Goal: Transaction & Acquisition: Book appointment/travel/reservation

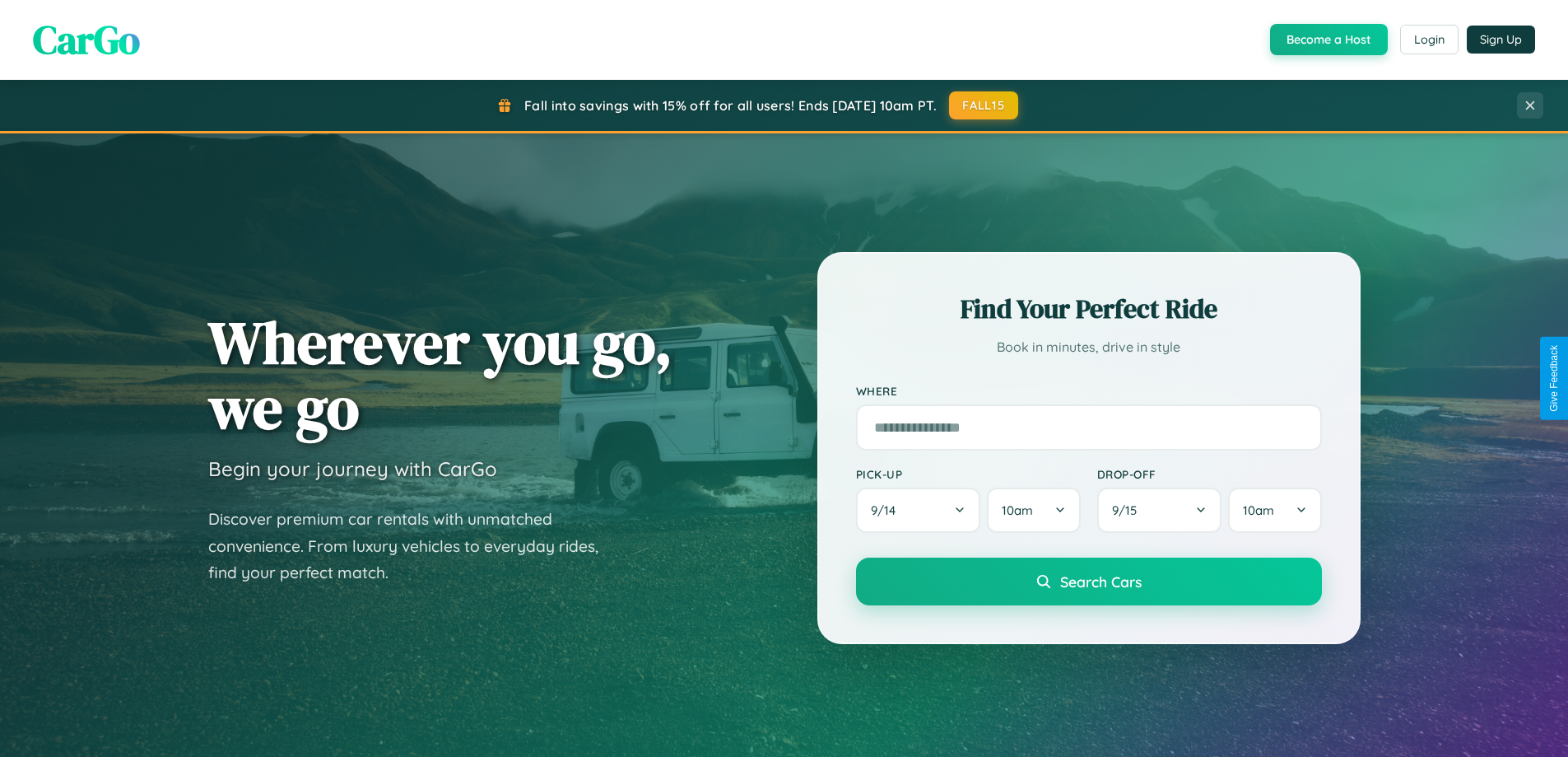
scroll to position [49, 0]
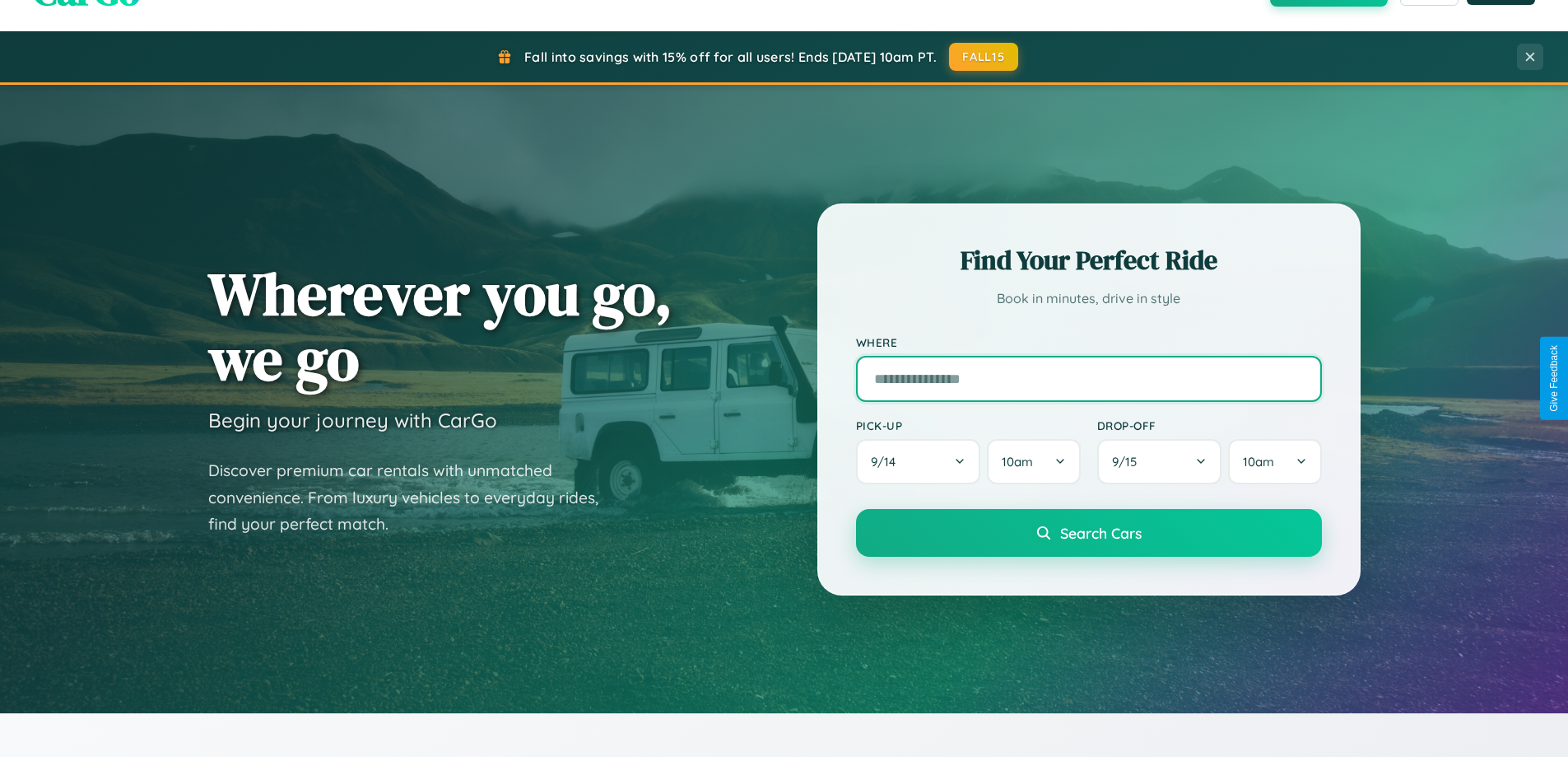
click at [1088, 378] on input "text" at bounding box center [1089, 378] width 466 height 46
type input "**********"
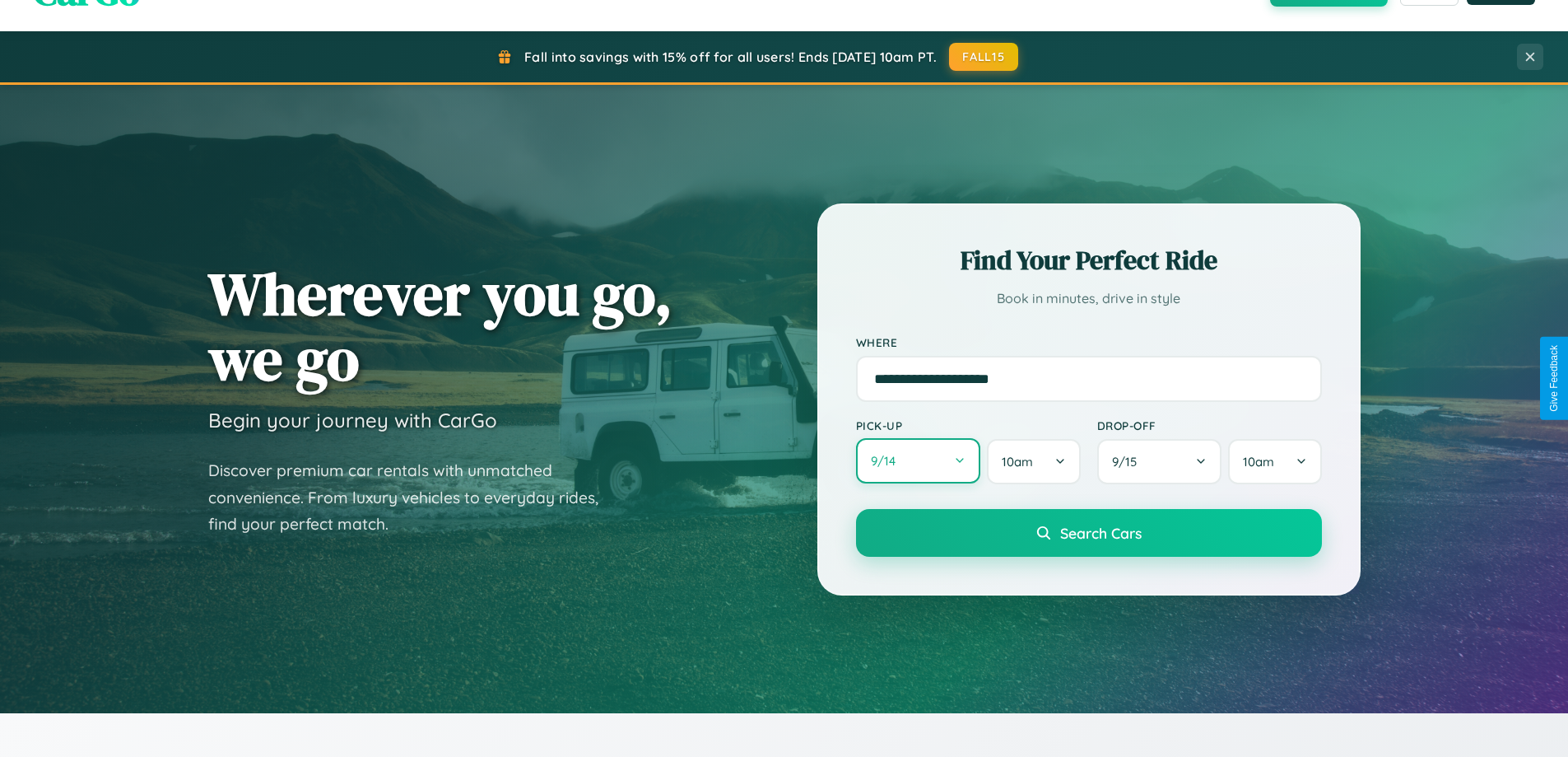
click at [918, 461] on button "9 / 14" at bounding box center [919, 461] width 125 height 45
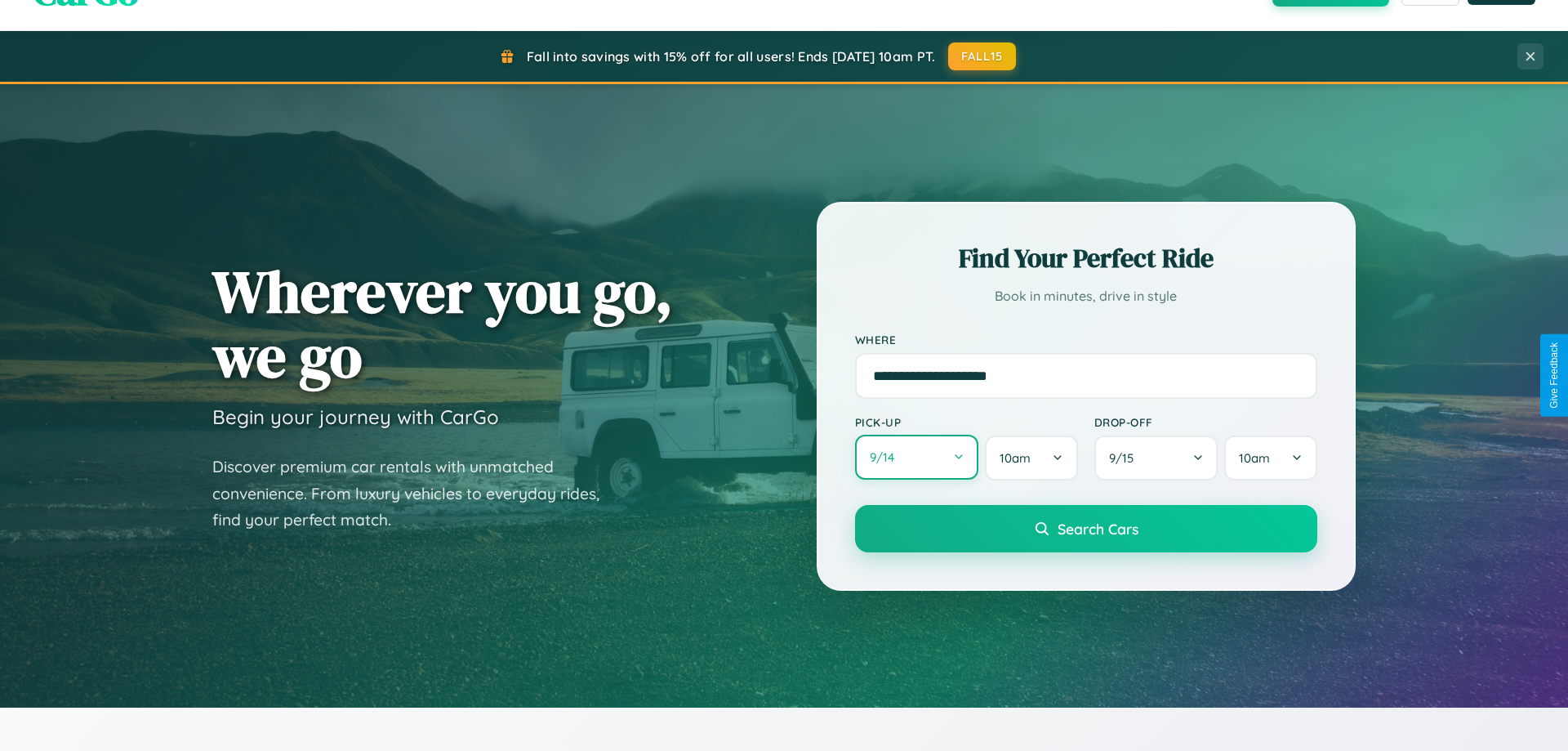
select select "*"
select select "****"
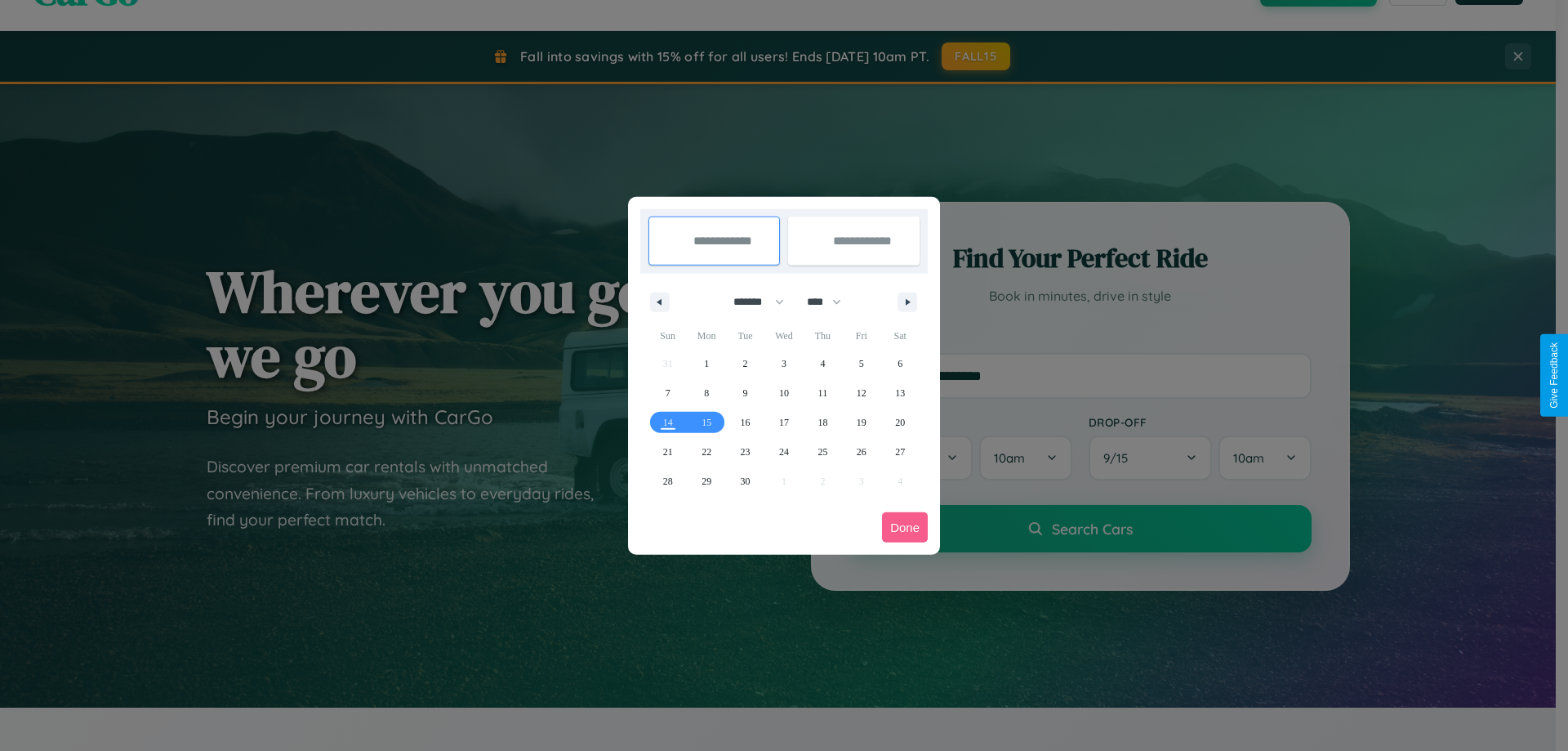
click at [752, 301] on select "******* ******** ***** ***** *** **** **** ****** ********* ******* ******** **…" at bounding box center [755, 302] width 69 height 27
select select "*"
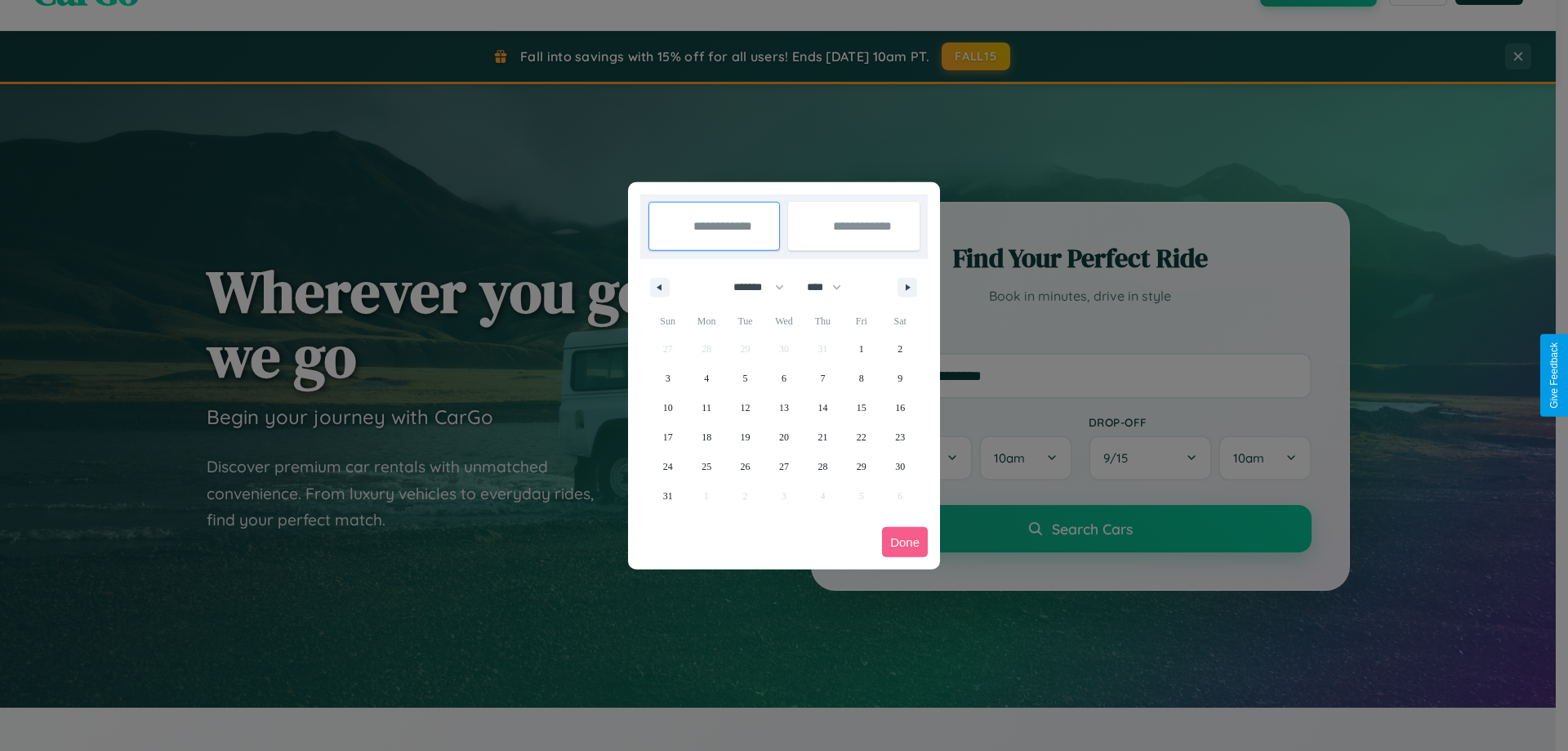
drag, startPoint x: 831, startPoint y: 287, endPoint x: 784, endPoint y: 327, distance: 61.7
click at [831, 287] on select "**** **** **** **** **** **** **** **** **** **** **** **** **** **** **** ****…" at bounding box center [823, 287] width 49 height 27
select select "****"
click at [861, 436] on span "21" at bounding box center [861, 438] width 10 height 30
type input "**********"
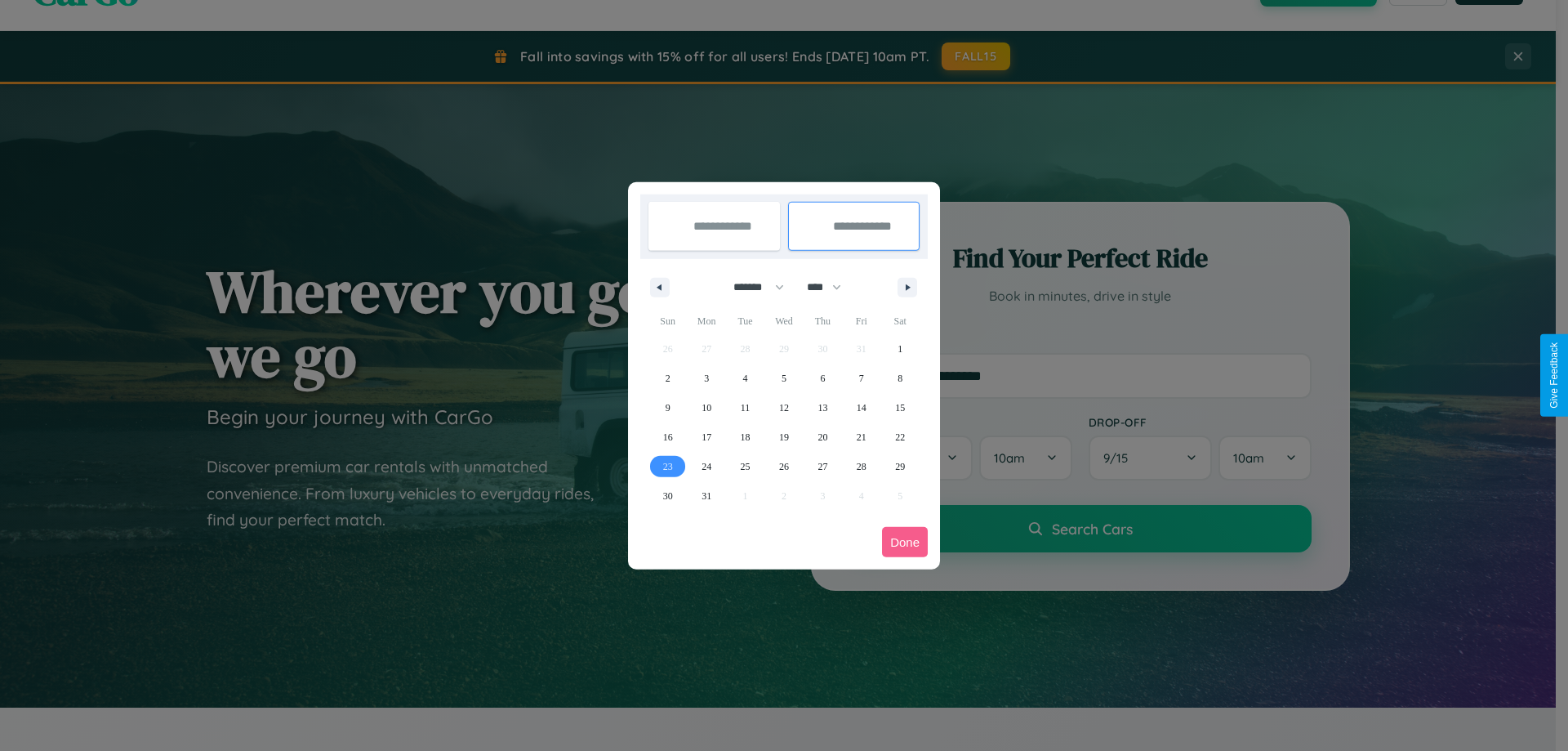
click at [668, 466] on span "23" at bounding box center [668, 467] width 10 height 30
type input "**********"
click at [905, 542] on button "Done" at bounding box center [905, 542] width 46 height 31
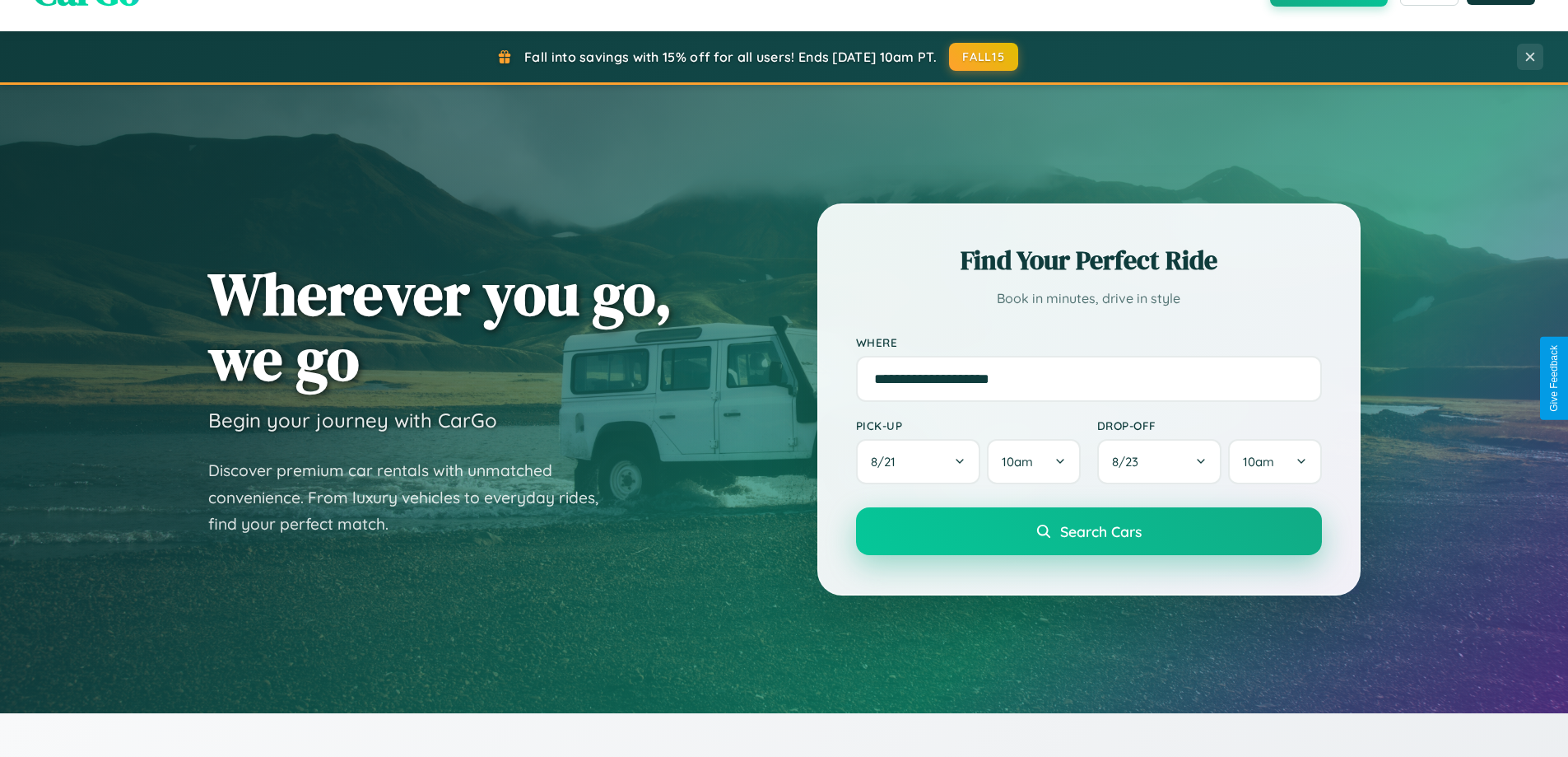
click at [1088, 531] on span "Search Cars" at bounding box center [1101, 531] width 81 height 19
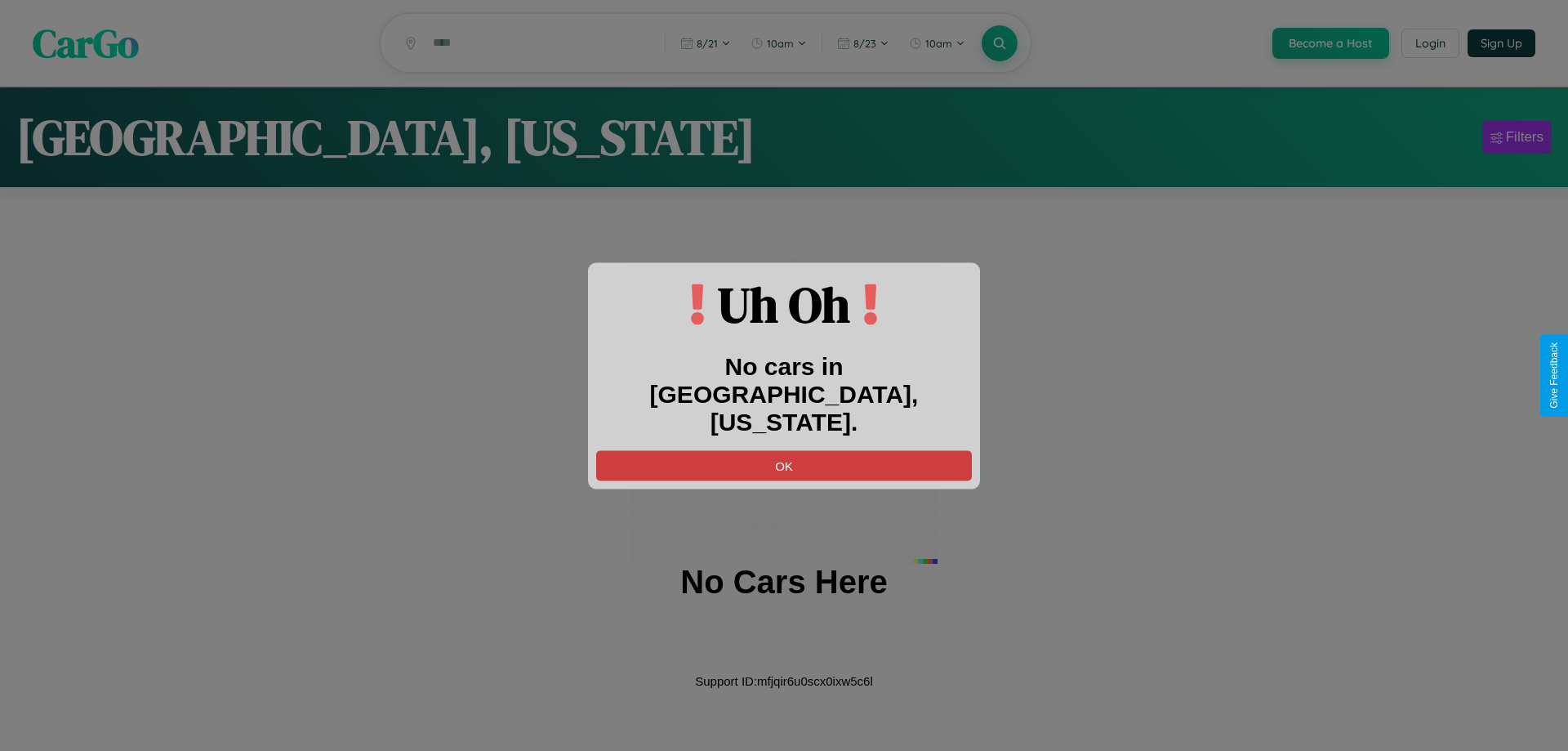
click at [784, 451] on button "OK" at bounding box center [783, 465] width 375 height 31
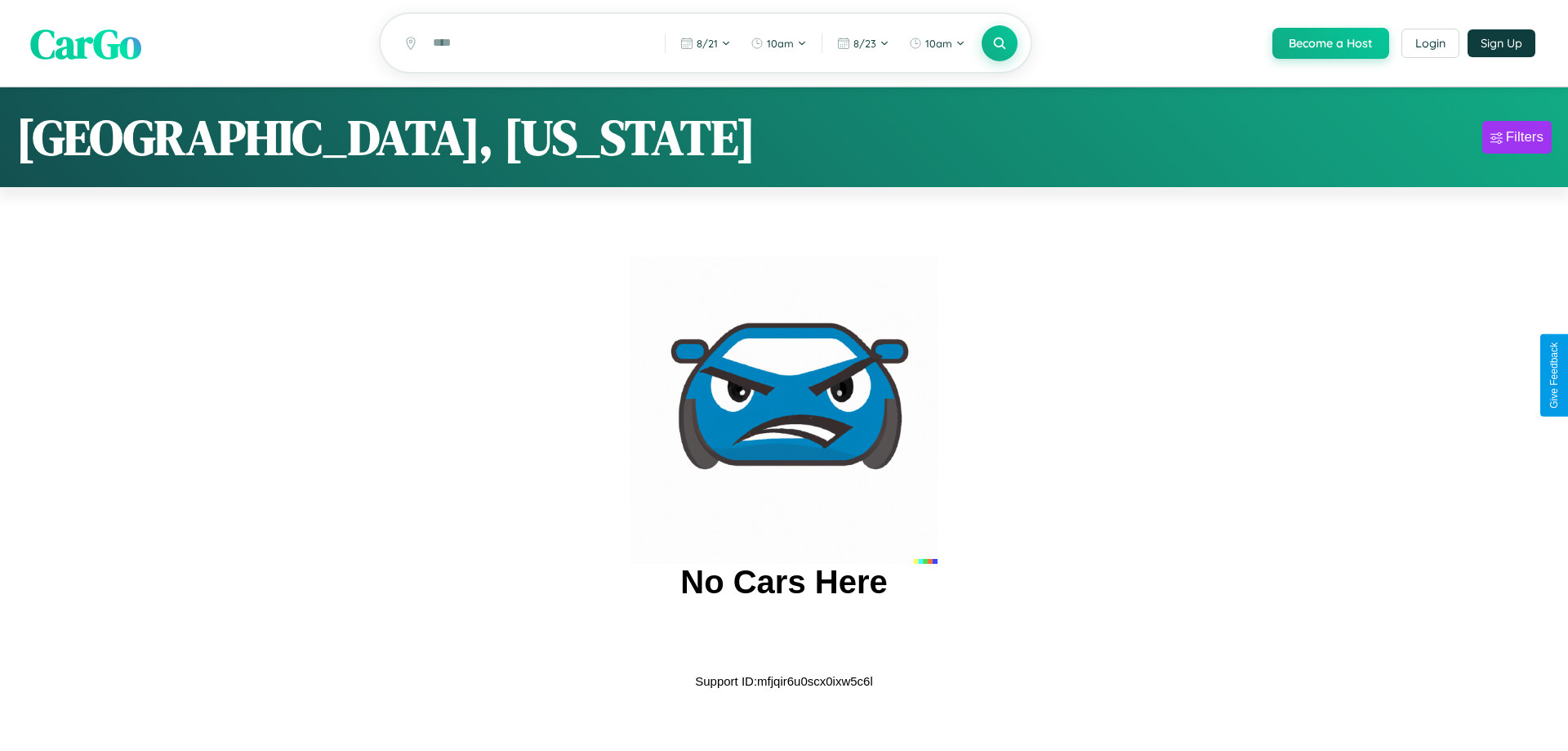
click at [86, 44] on span "CarGo" at bounding box center [86, 43] width 111 height 56
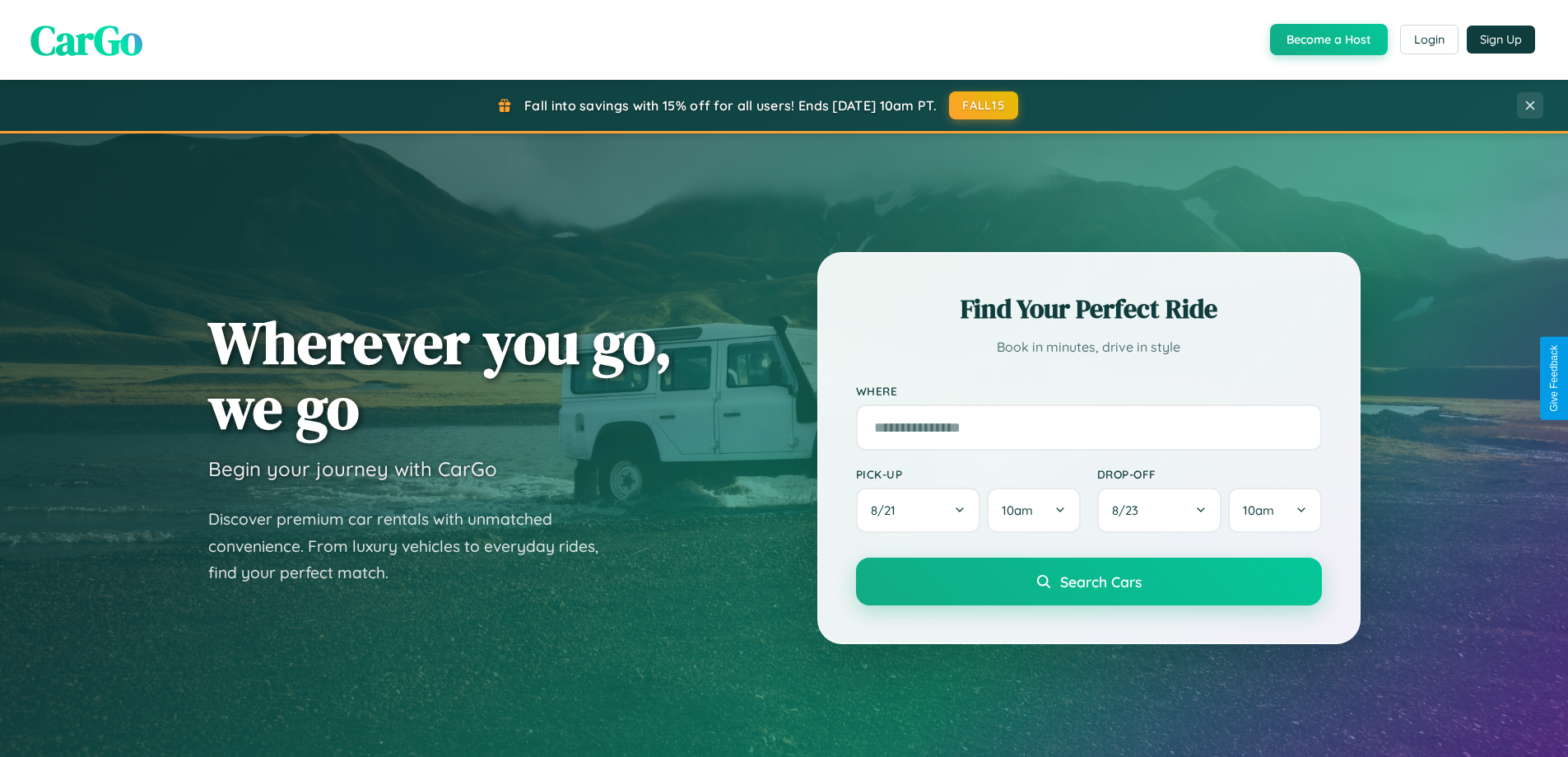
scroll to position [49, 0]
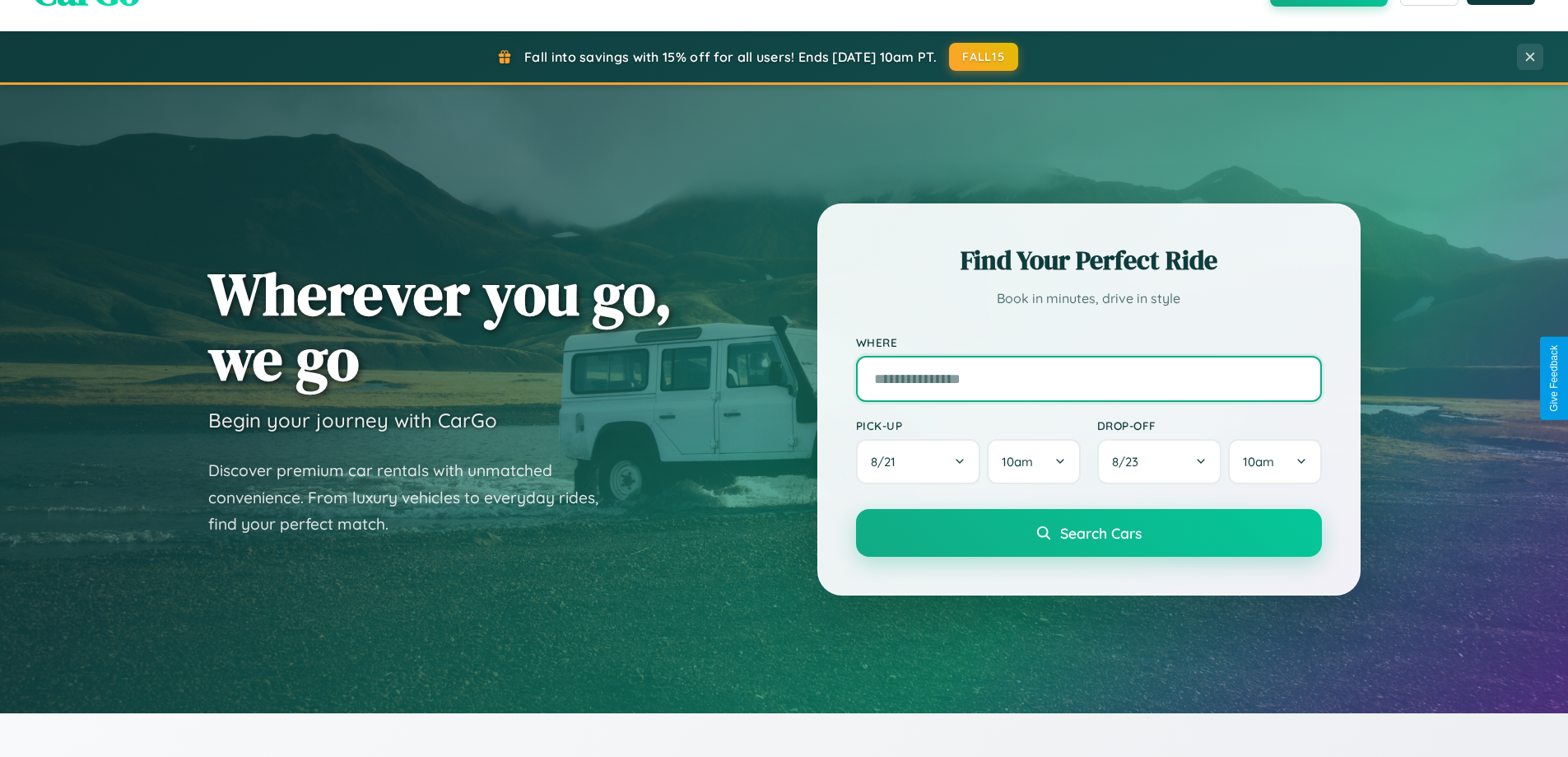
click at [1088, 378] on input "text" at bounding box center [1089, 378] width 466 height 46
type input "******"
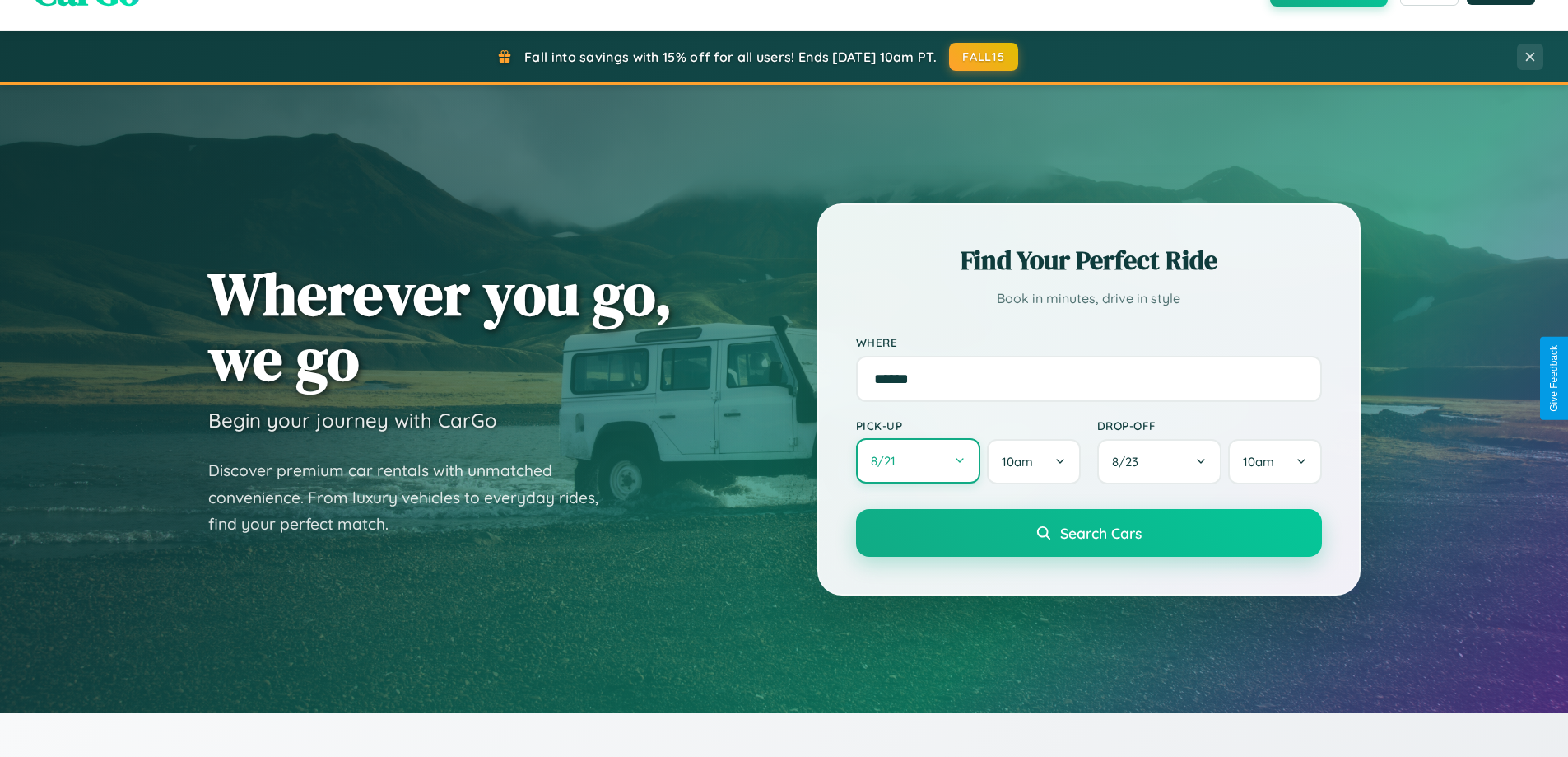
click at [918, 461] on button "8 / 21" at bounding box center [919, 461] width 125 height 45
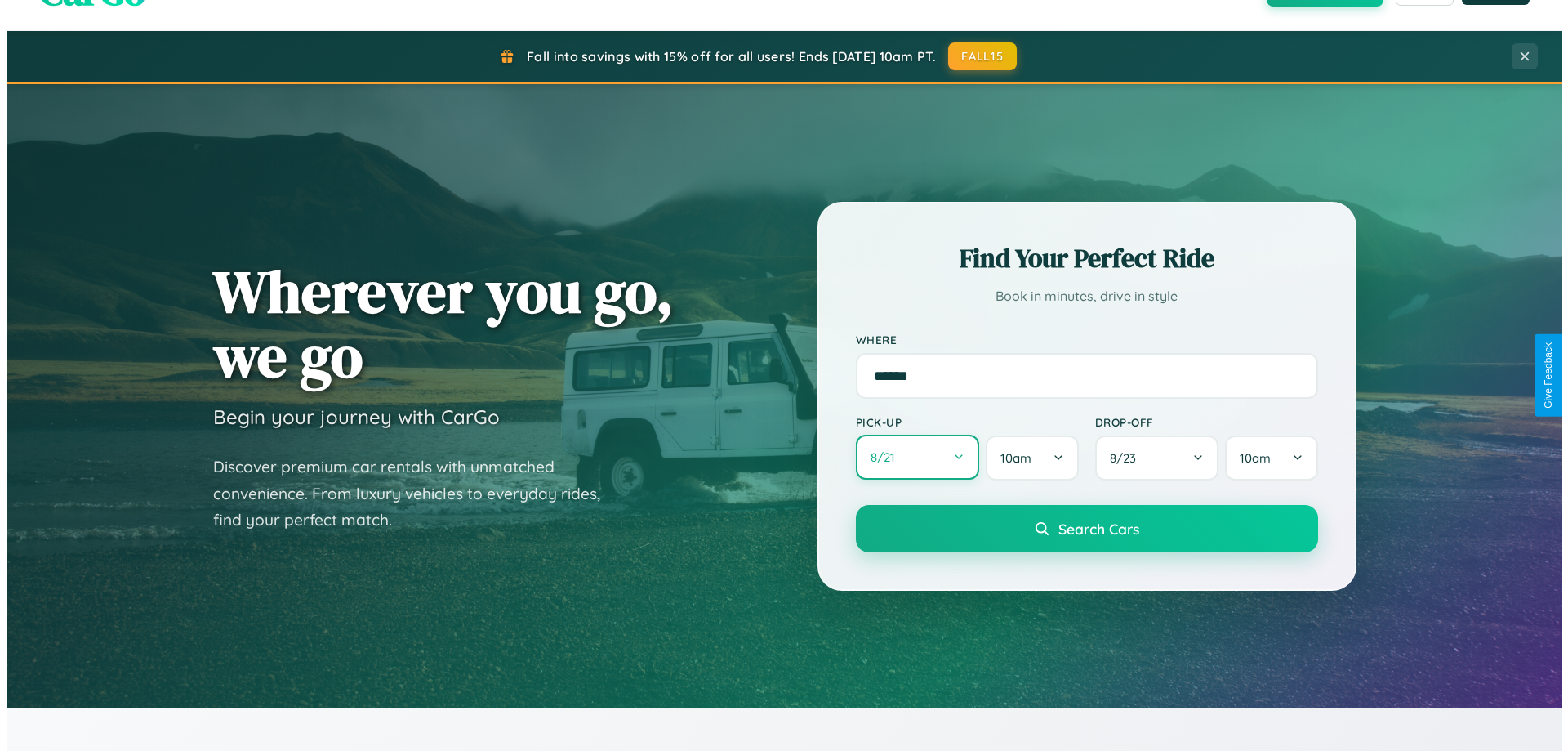
select select "*"
select select "****"
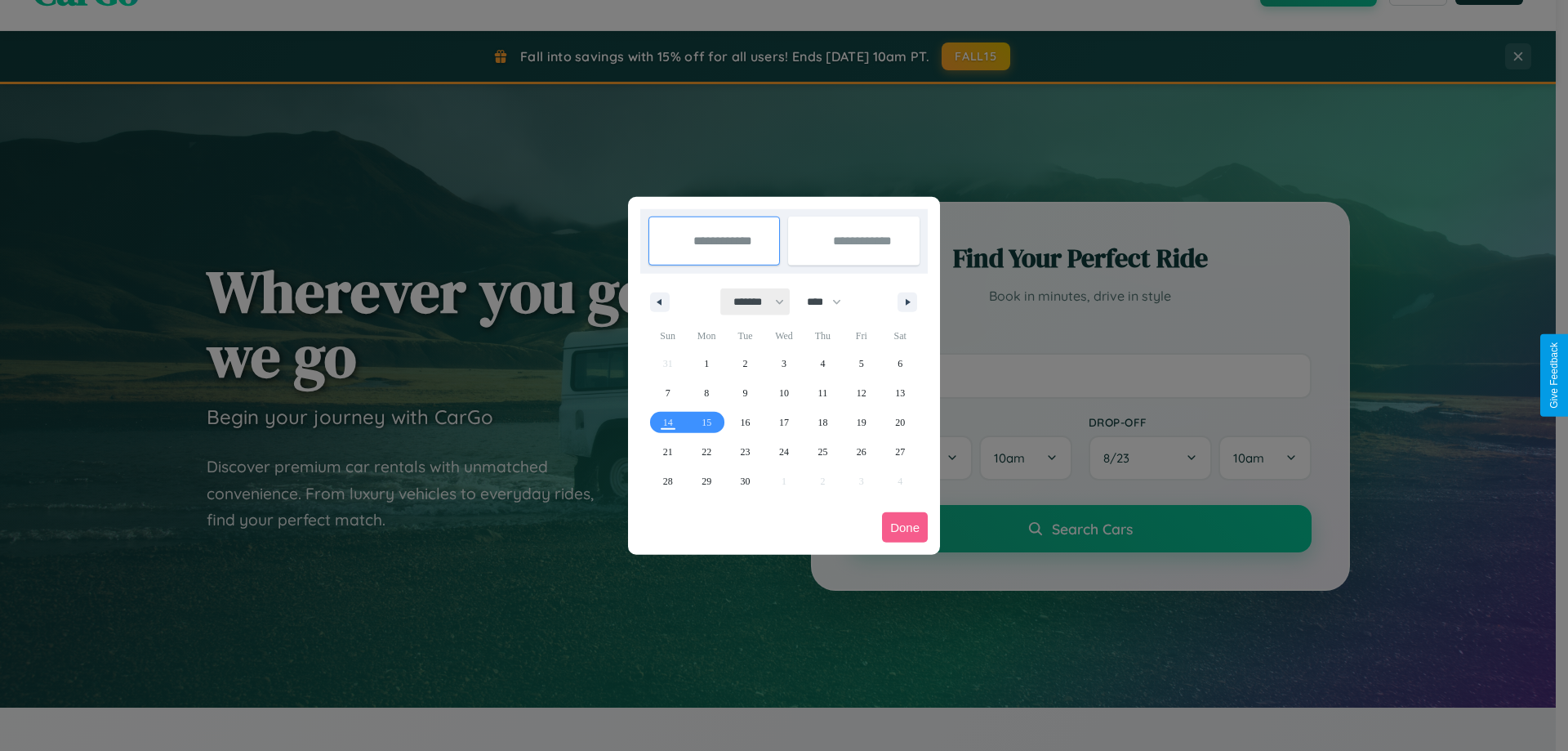
drag, startPoint x: 752, startPoint y: 301, endPoint x: 784, endPoint y: 327, distance: 41.2
click at [752, 301] on select "******* ******** ***** ***** *** **** **** ****** ********* ******* ******** **…" at bounding box center [755, 302] width 69 height 27
select select "*"
drag, startPoint x: 831, startPoint y: 301, endPoint x: 784, endPoint y: 327, distance: 53.7
click at [831, 301] on select "**** **** **** **** **** **** **** **** **** **** **** **** **** **** **** ****…" at bounding box center [823, 302] width 49 height 27
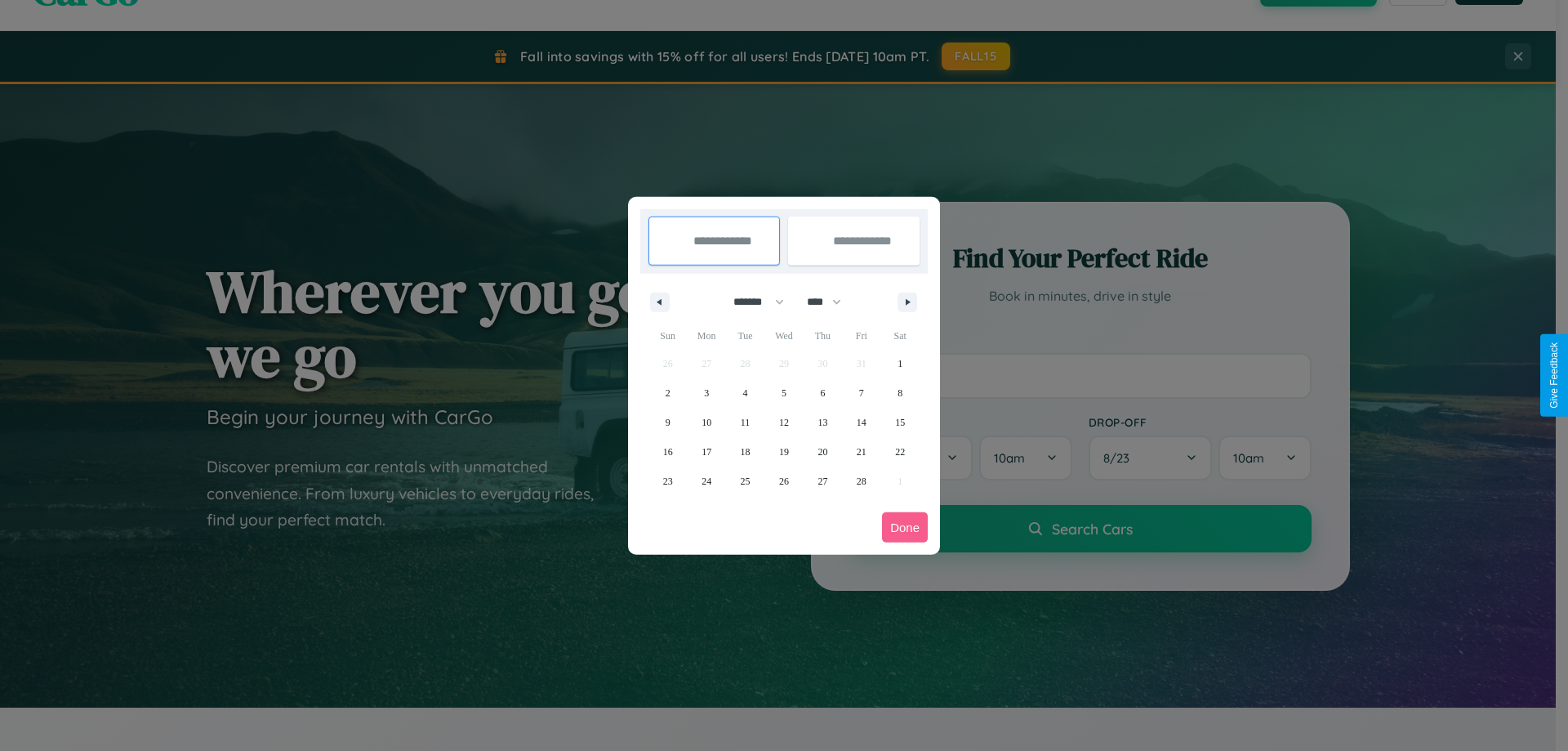
select select "****"
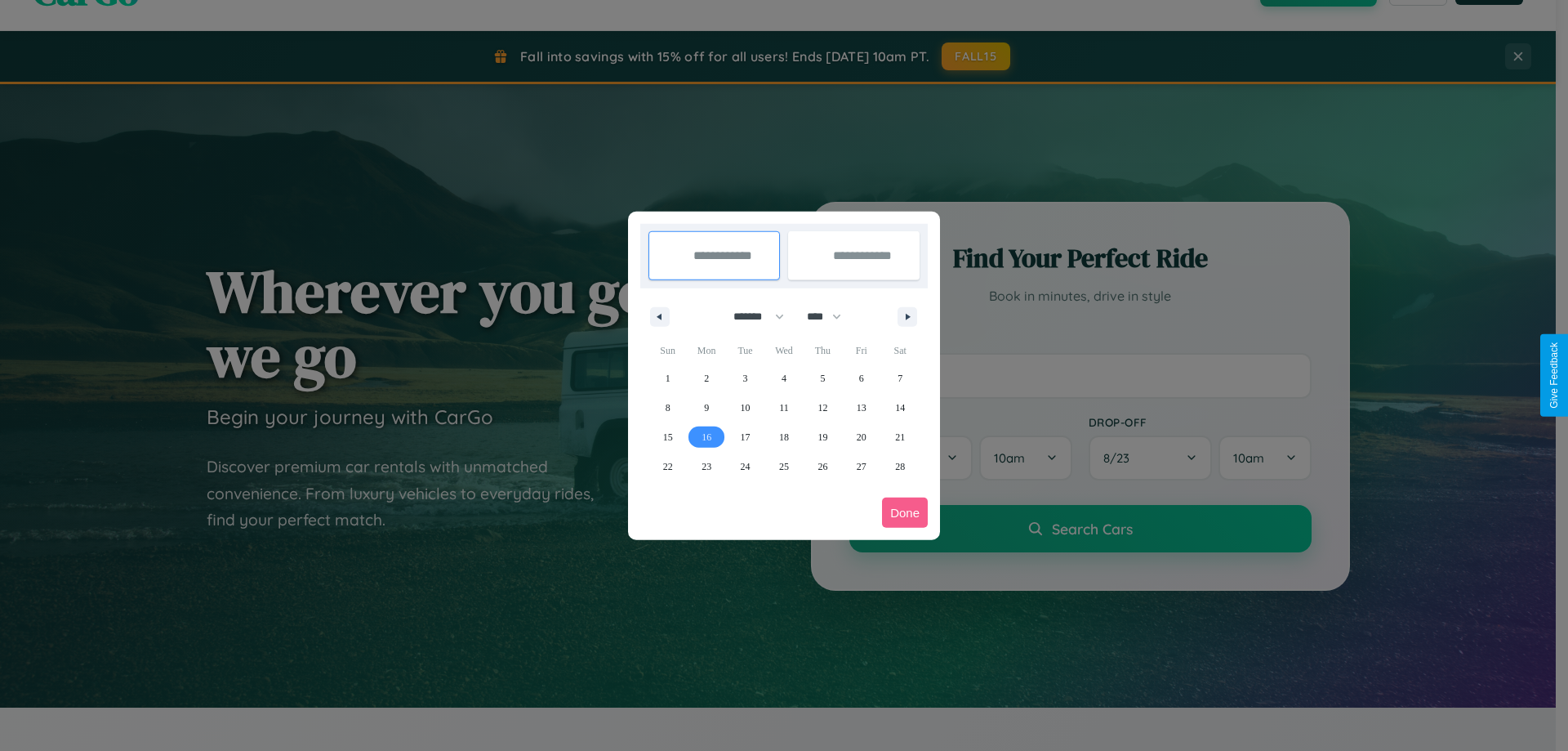
click at [706, 436] on span "16" at bounding box center [706, 438] width 10 height 30
type input "**********"
click at [900, 436] on span "21" at bounding box center [900, 438] width 10 height 30
type input "**********"
click at [905, 512] on button "Done" at bounding box center [905, 512] width 46 height 31
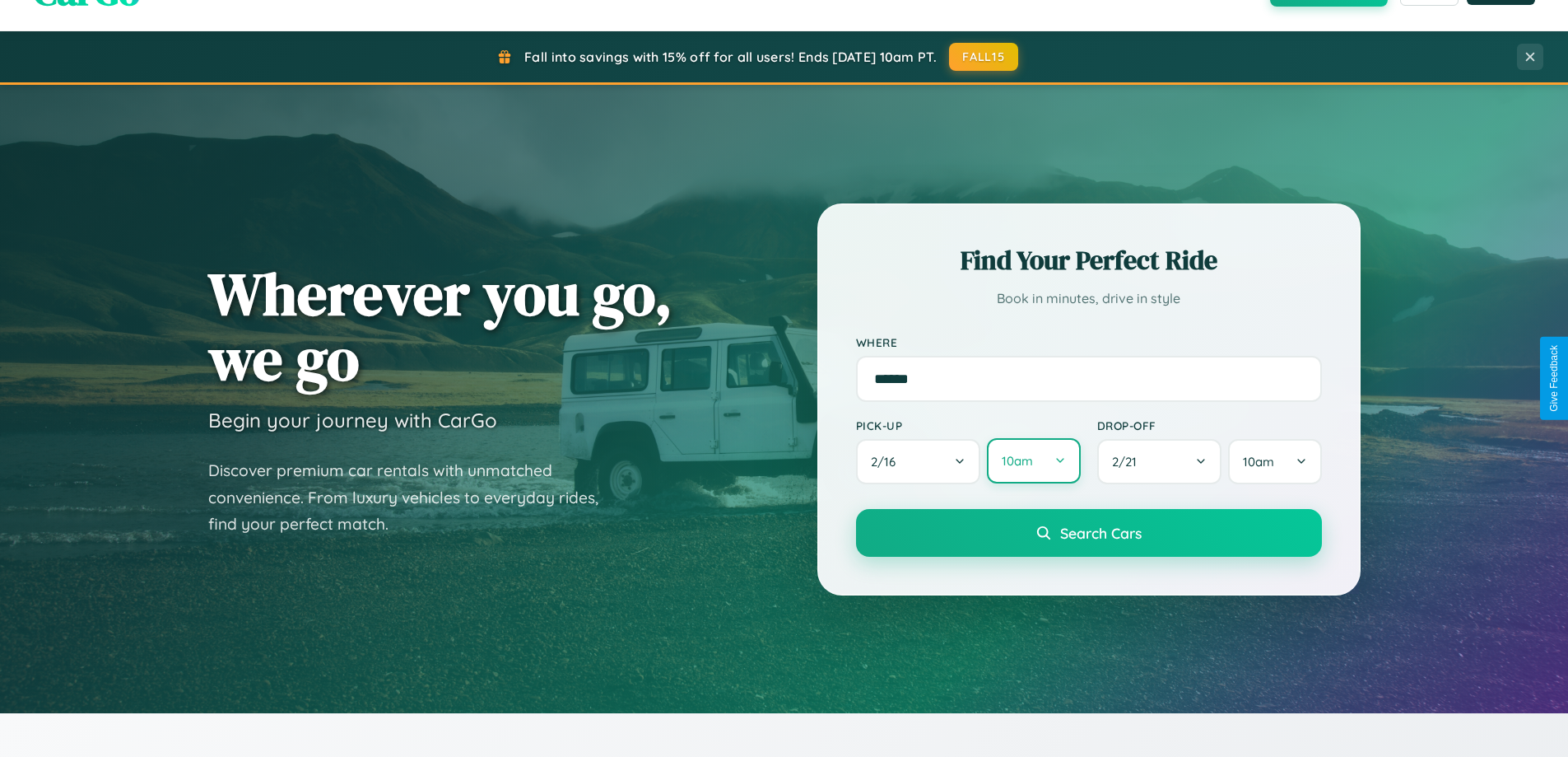
click at [1033, 461] on button "10am" at bounding box center [1033, 461] width 93 height 45
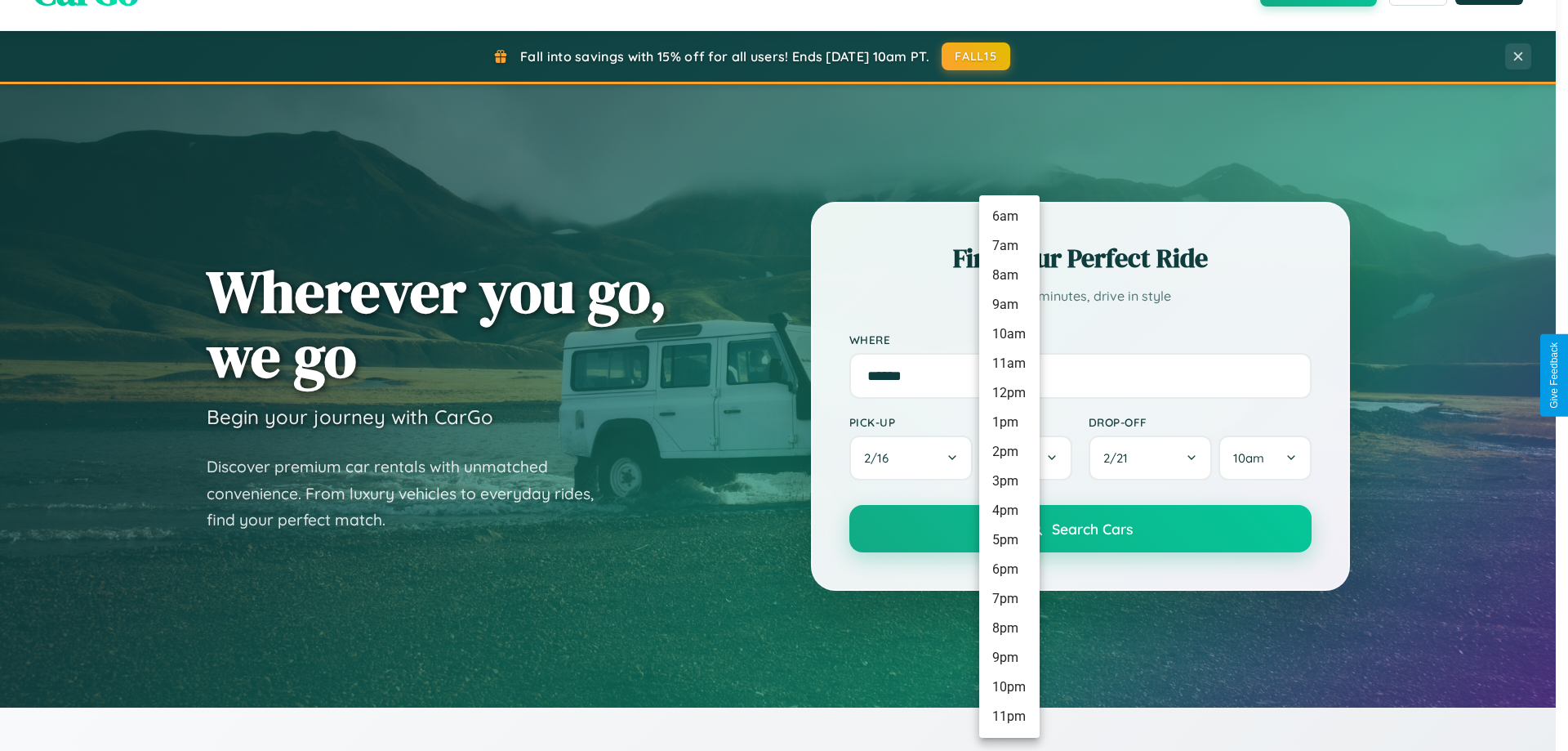
click at [1009, 628] on li "8pm" at bounding box center [1009, 628] width 60 height 30
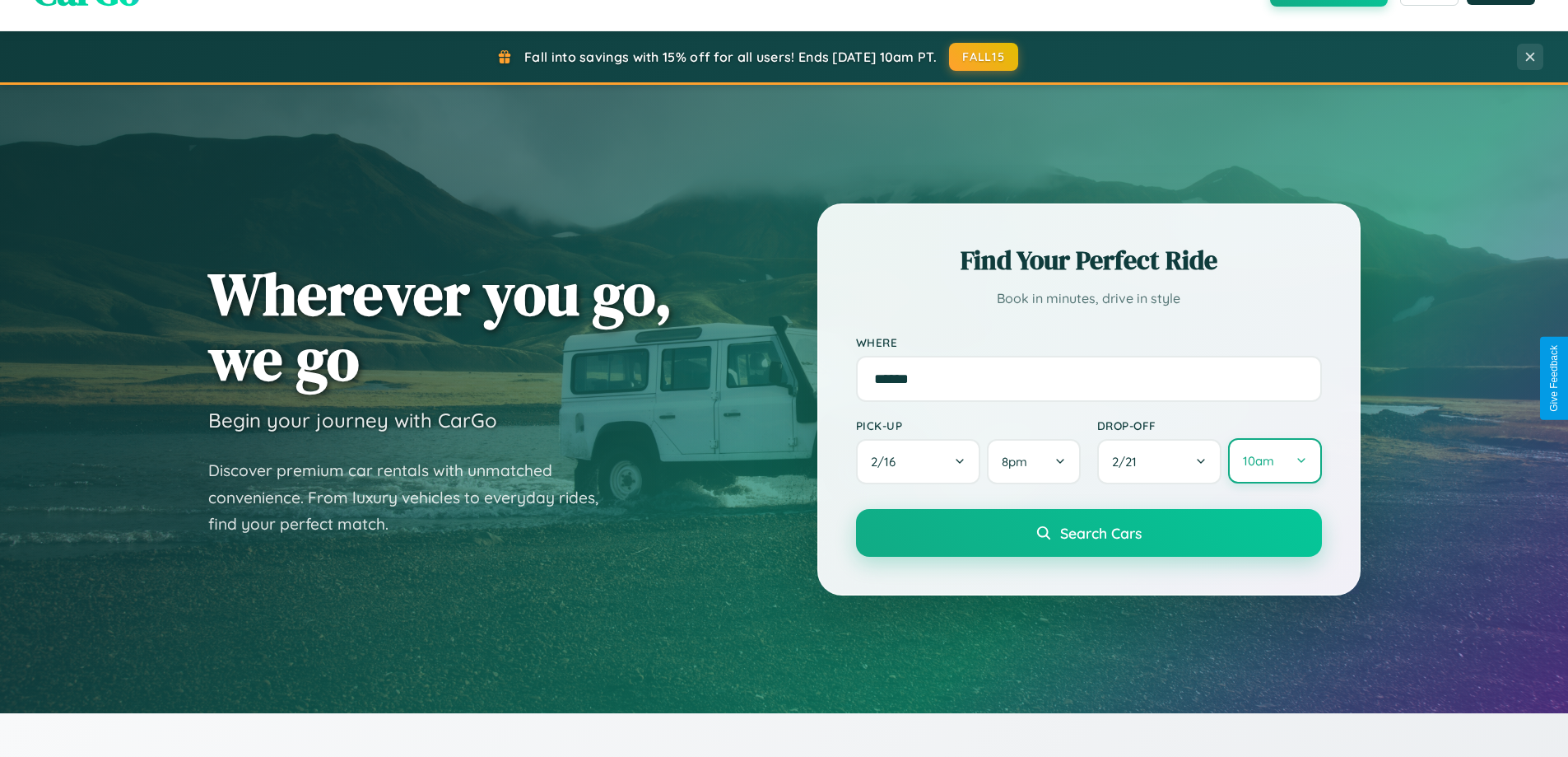
click at [1274, 461] on button "10am" at bounding box center [1274, 461] width 93 height 45
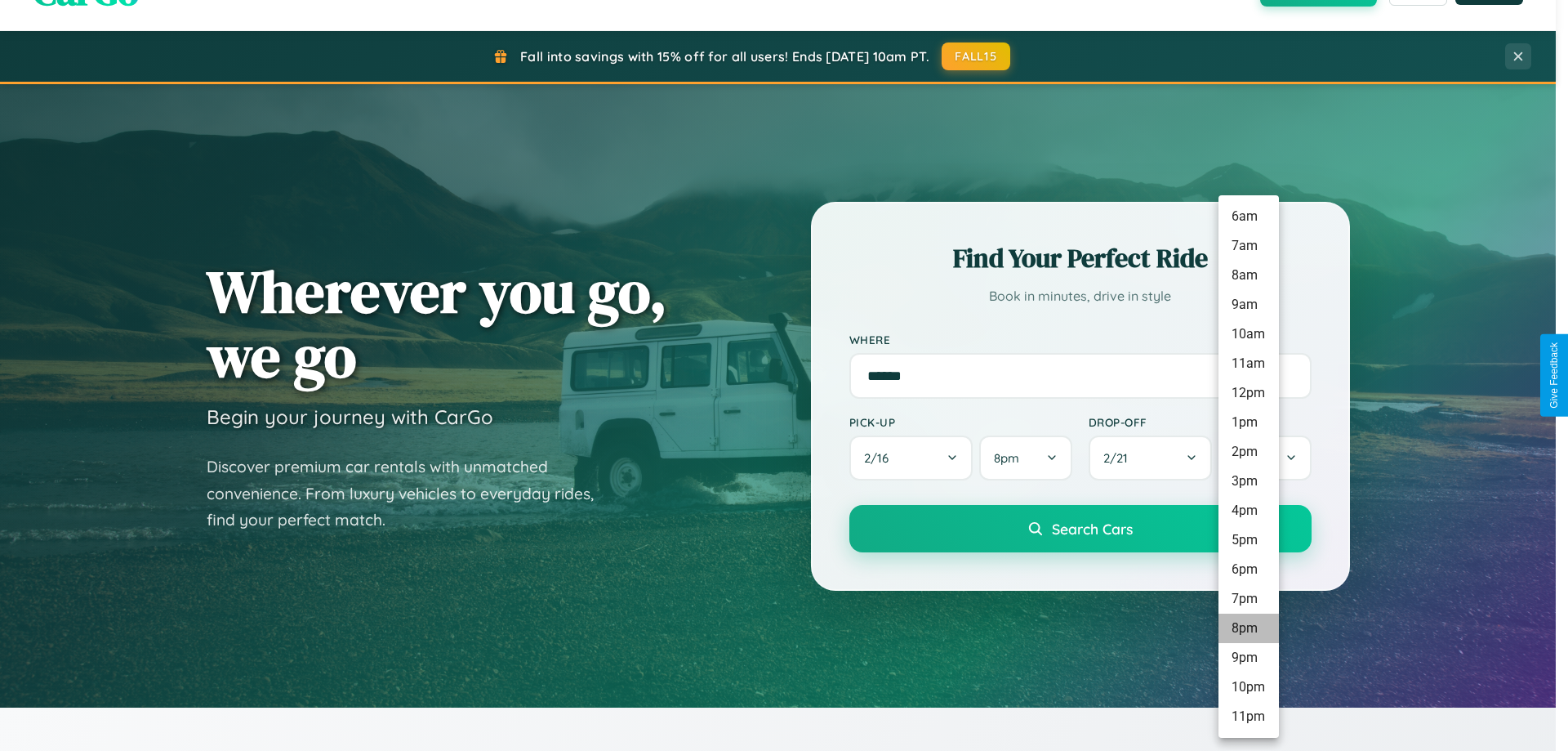
click at [1248, 628] on li "8pm" at bounding box center [1249, 628] width 60 height 30
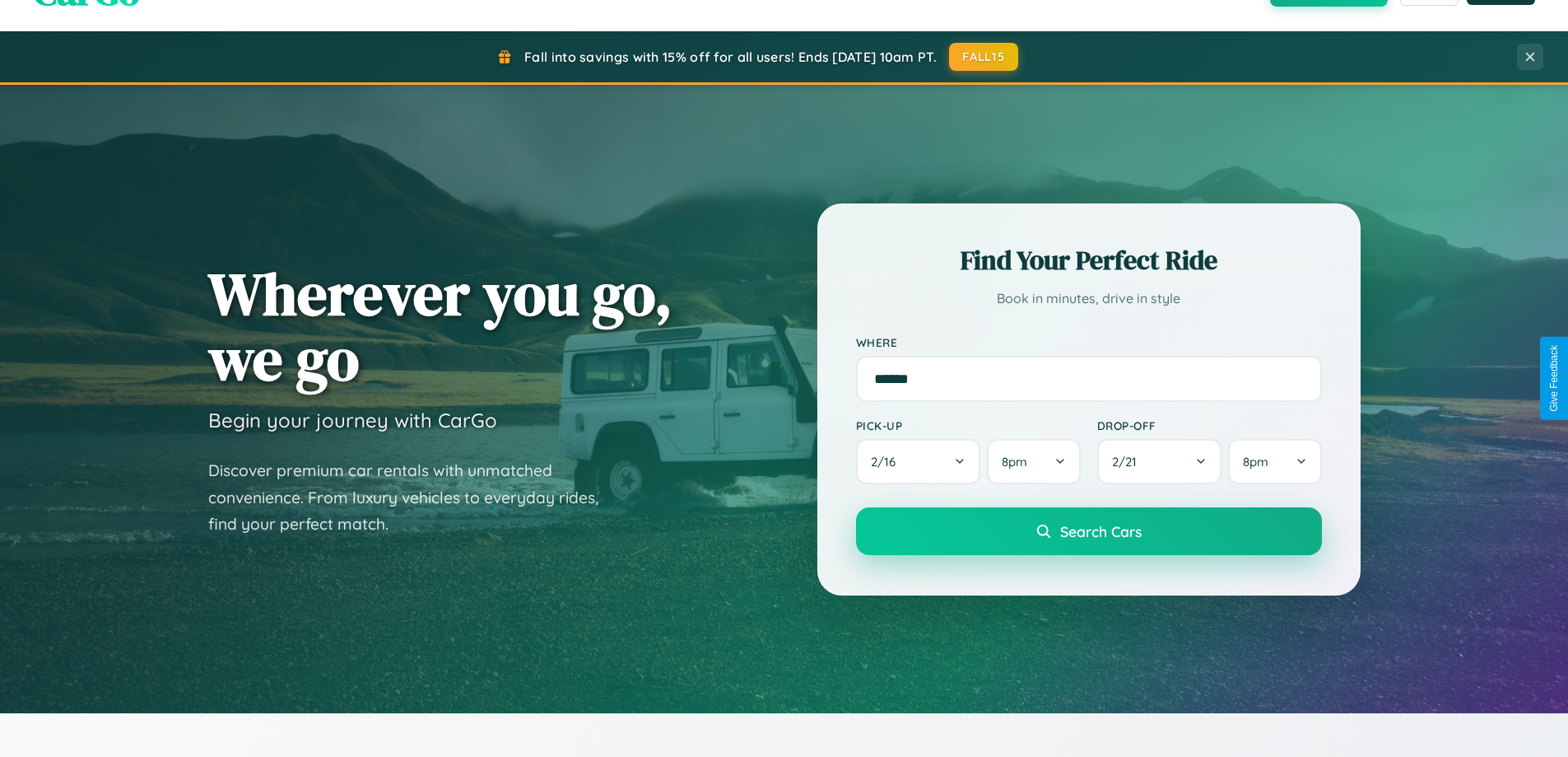
click at [1088, 533] on span "Search Cars" at bounding box center [1101, 531] width 81 height 19
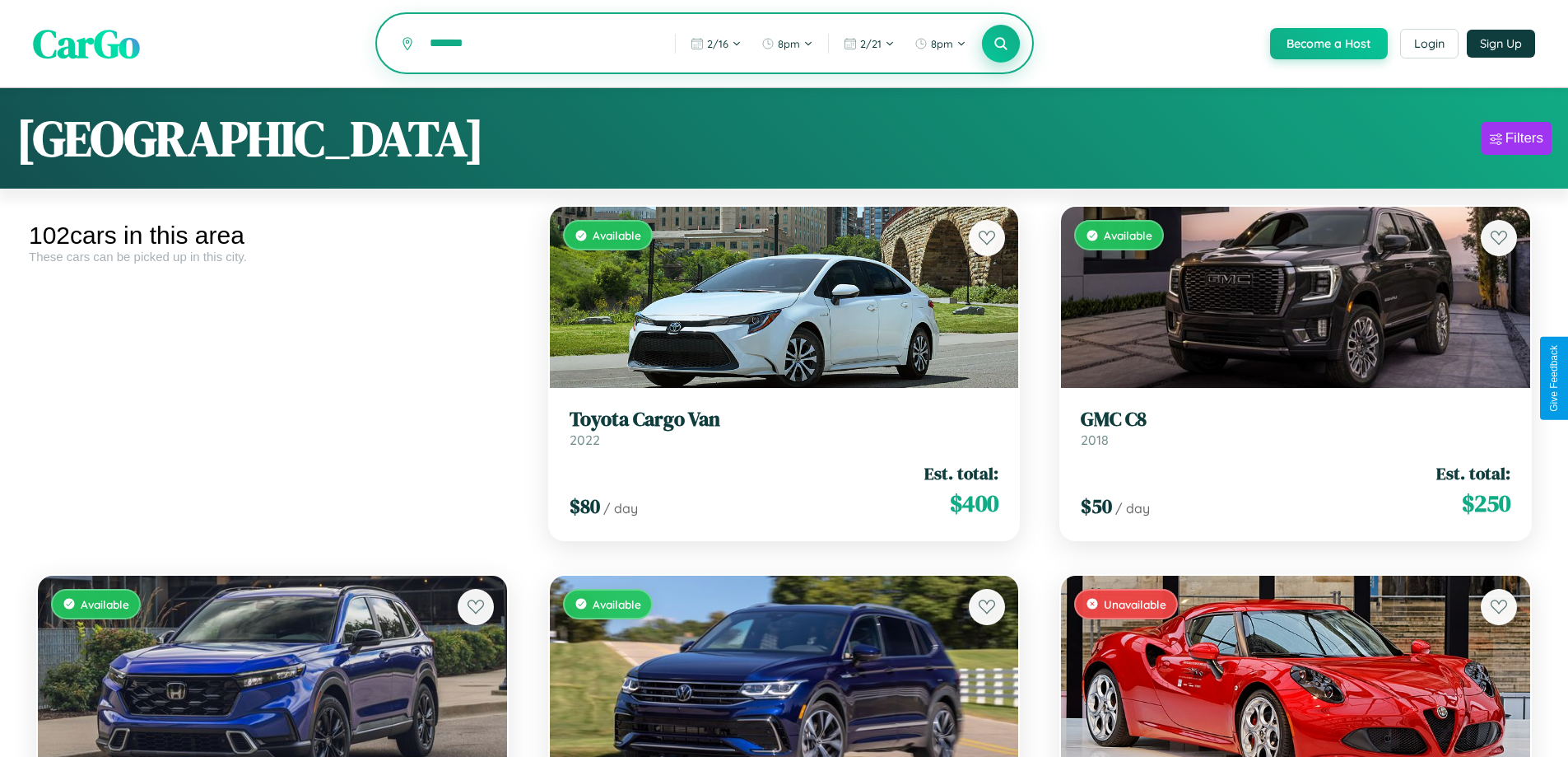
type input "*******"
click at [1000, 44] on icon at bounding box center [1002, 43] width 16 height 16
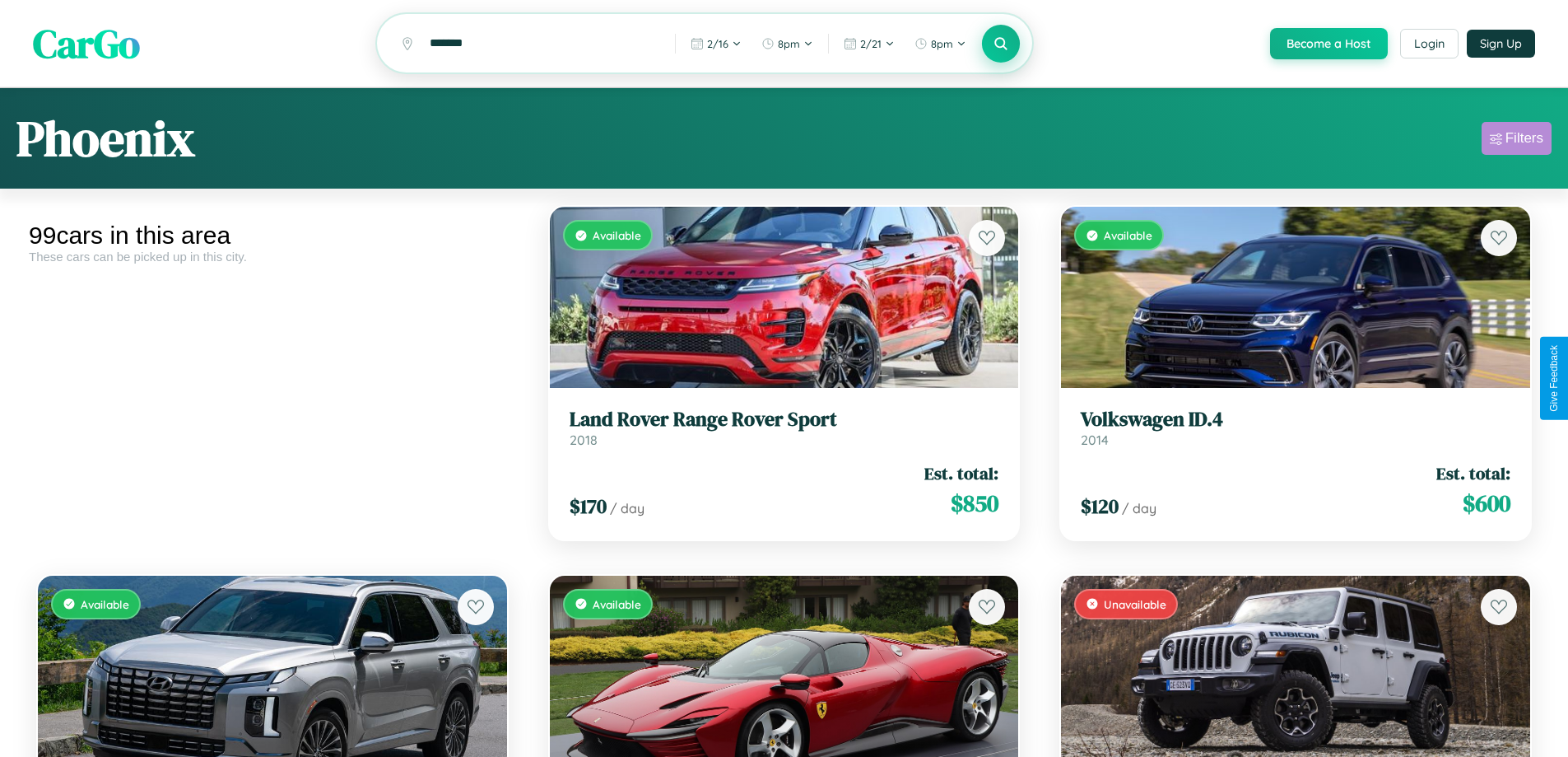
click at [1516, 141] on div "Filters" at bounding box center [1524, 138] width 38 height 17
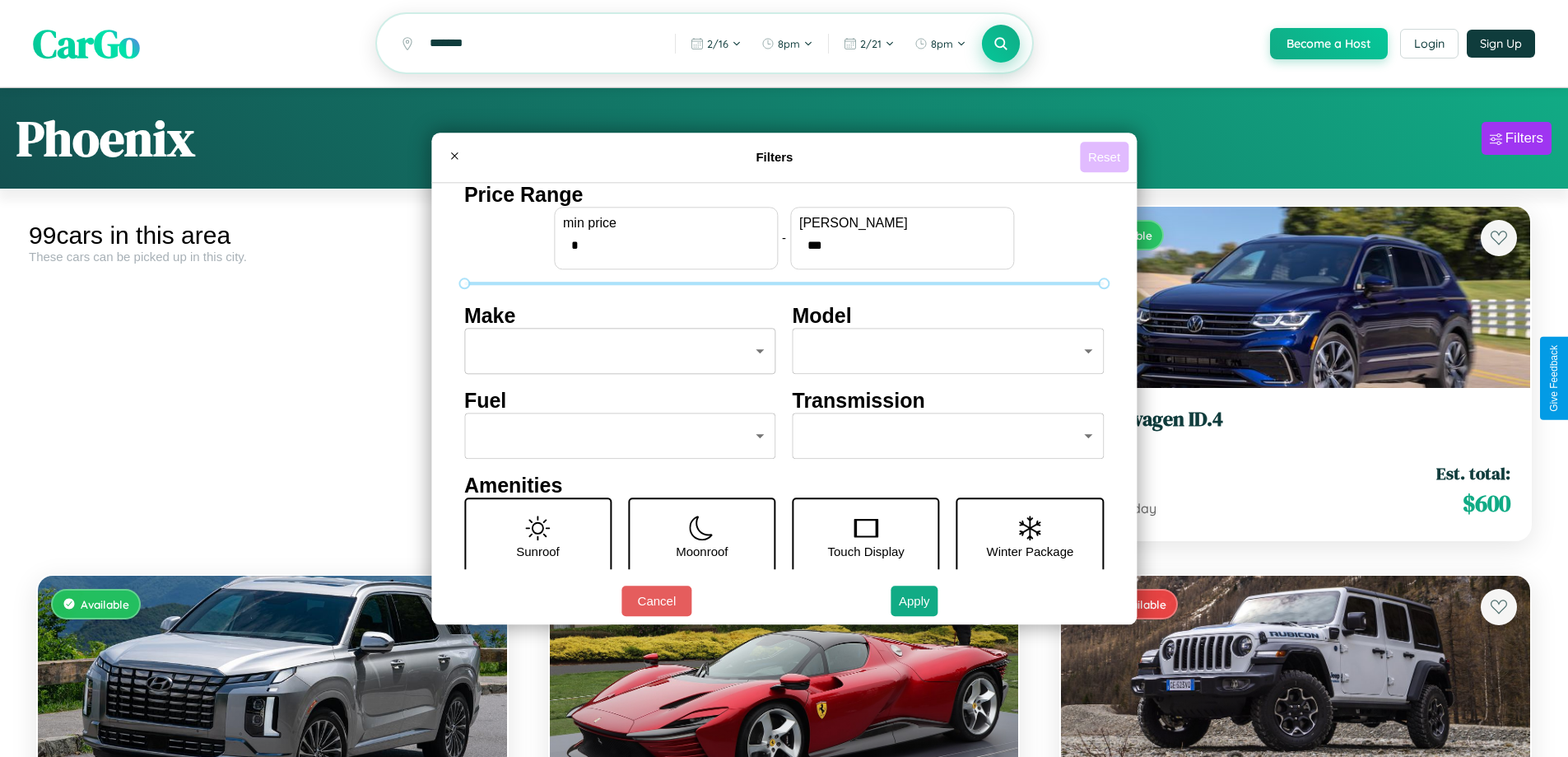
click at [1107, 156] on button "Reset" at bounding box center [1104, 157] width 49 height 31
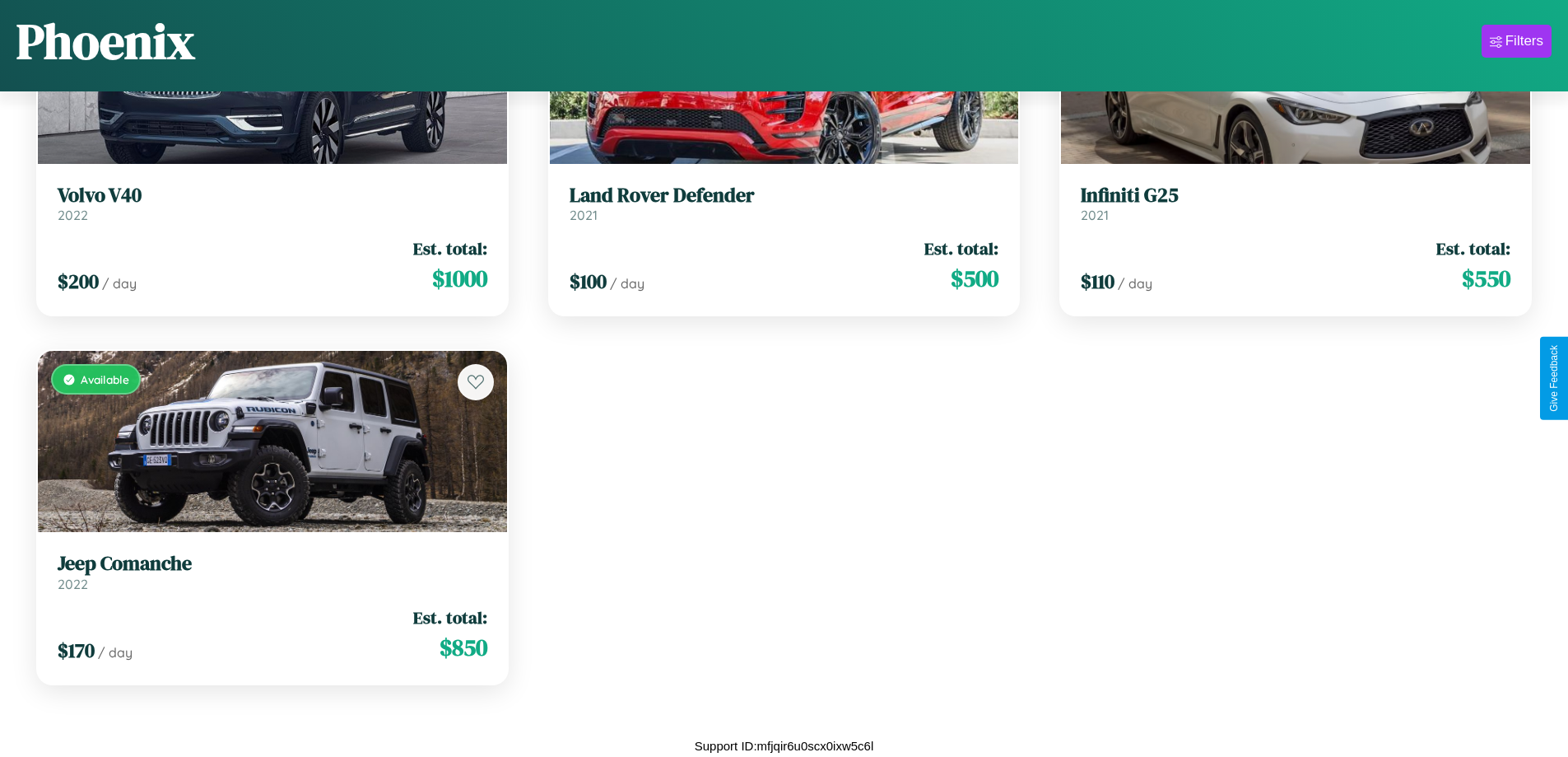
scroll to position [9942, 0]
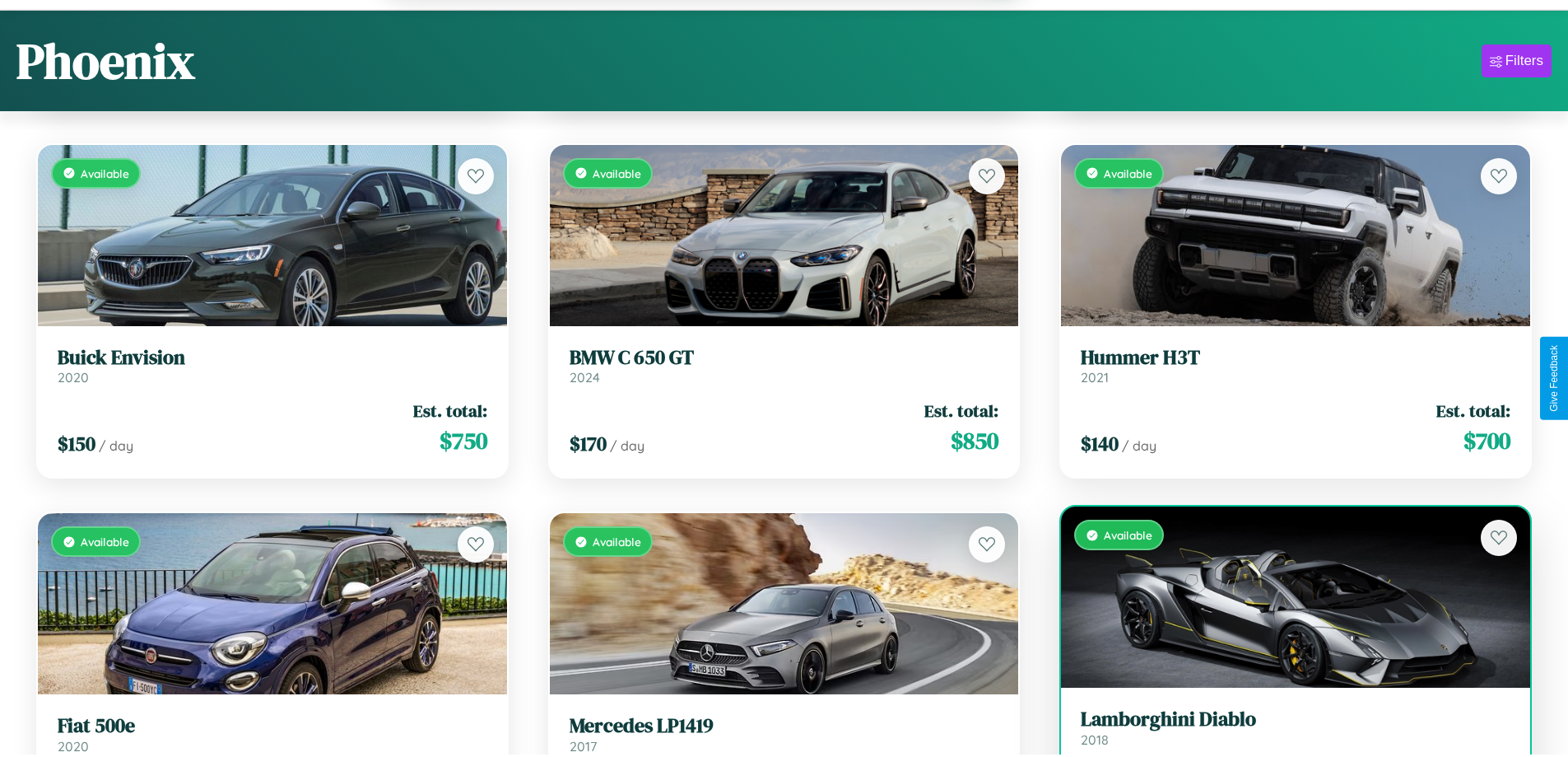
click at [1285, 736] on link "Lamborghini Diablo 2018" at bounding box center [1295, 728] width 429 height 41
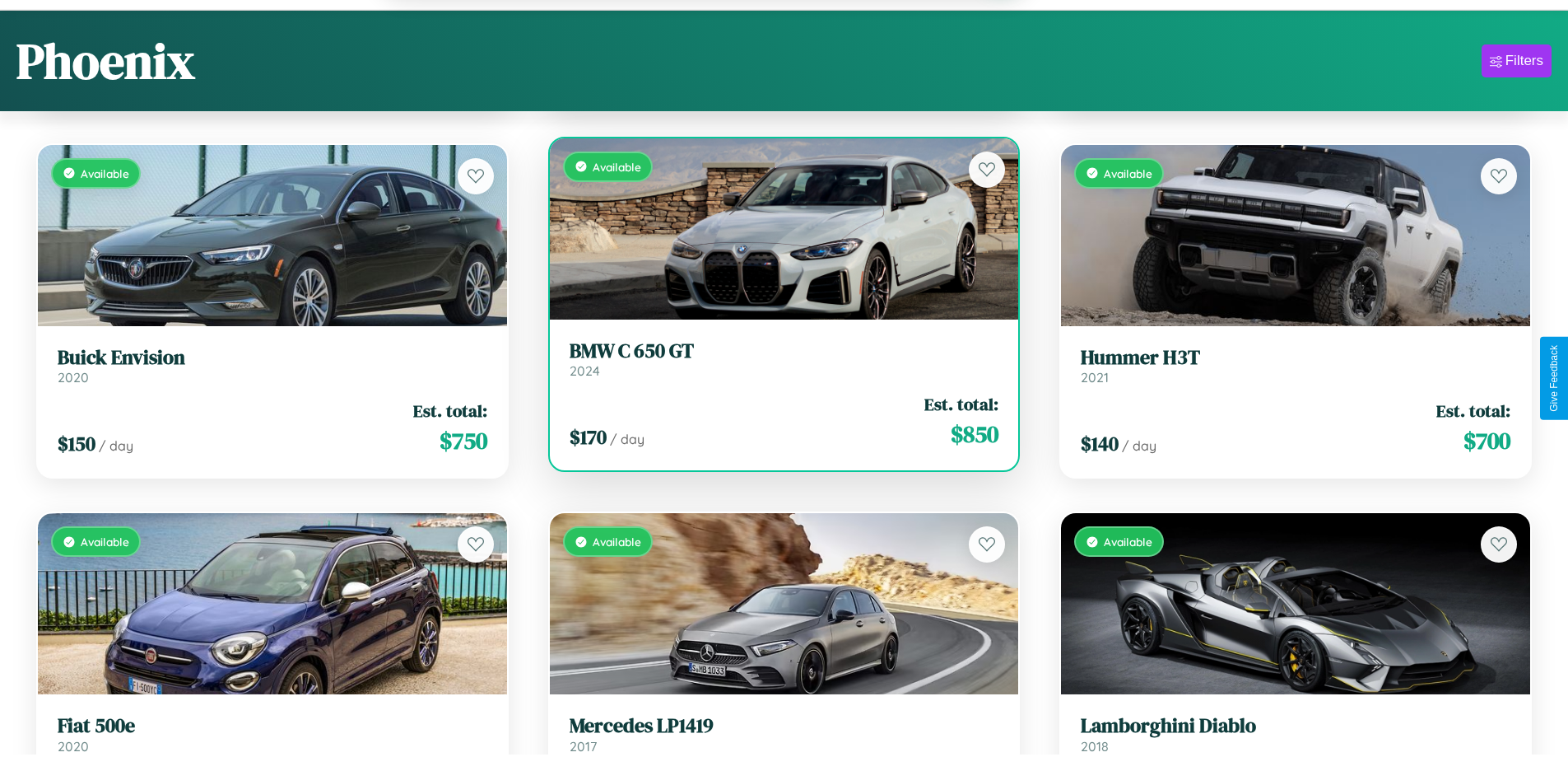
scroll to position [100, 0]
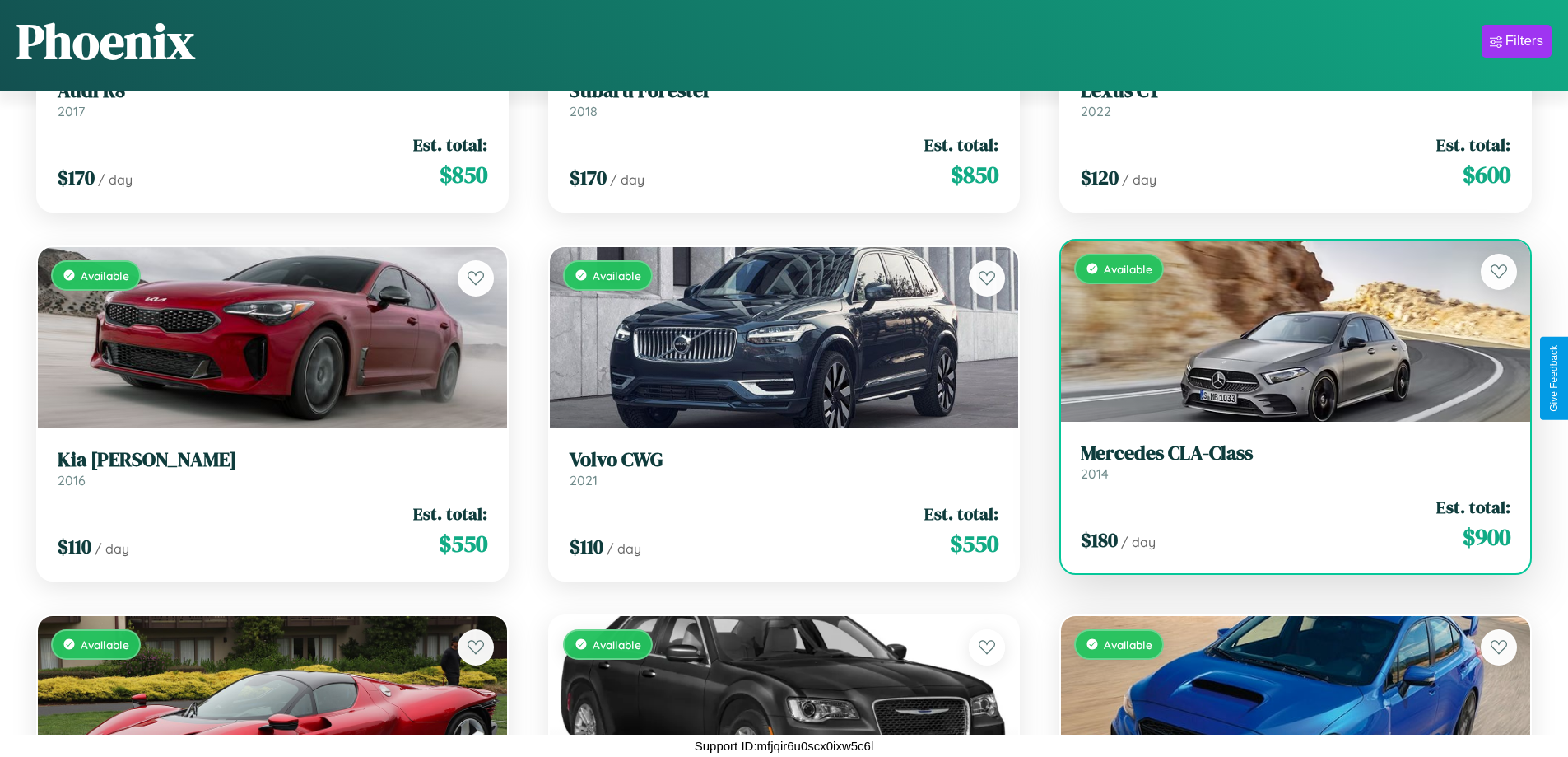
click at [1285, 468] on link "Mercedes CLA-Class 2014" at bounding box center [1295, 461] width 429 height 41
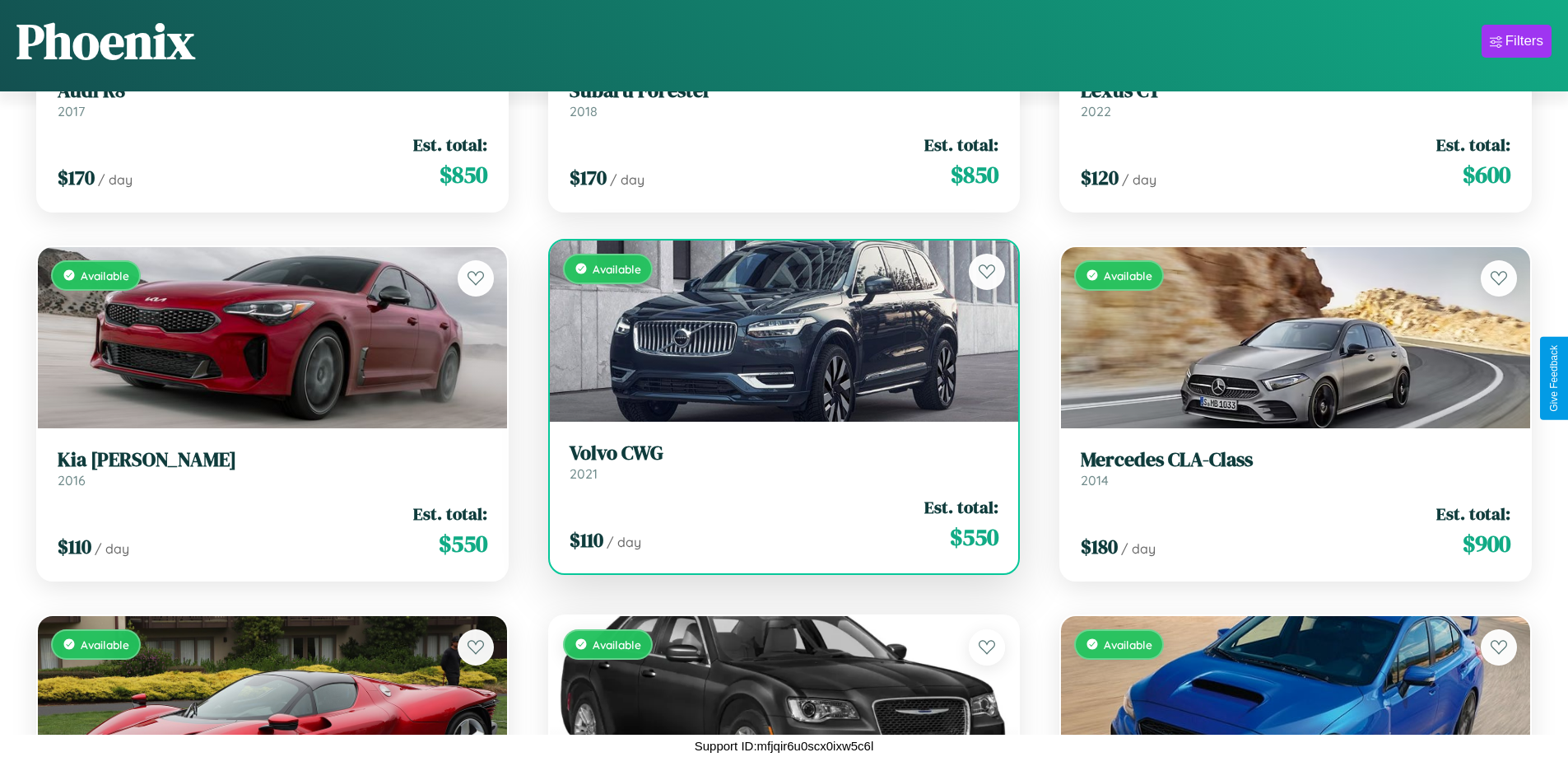
scroll to position [4658, 0]
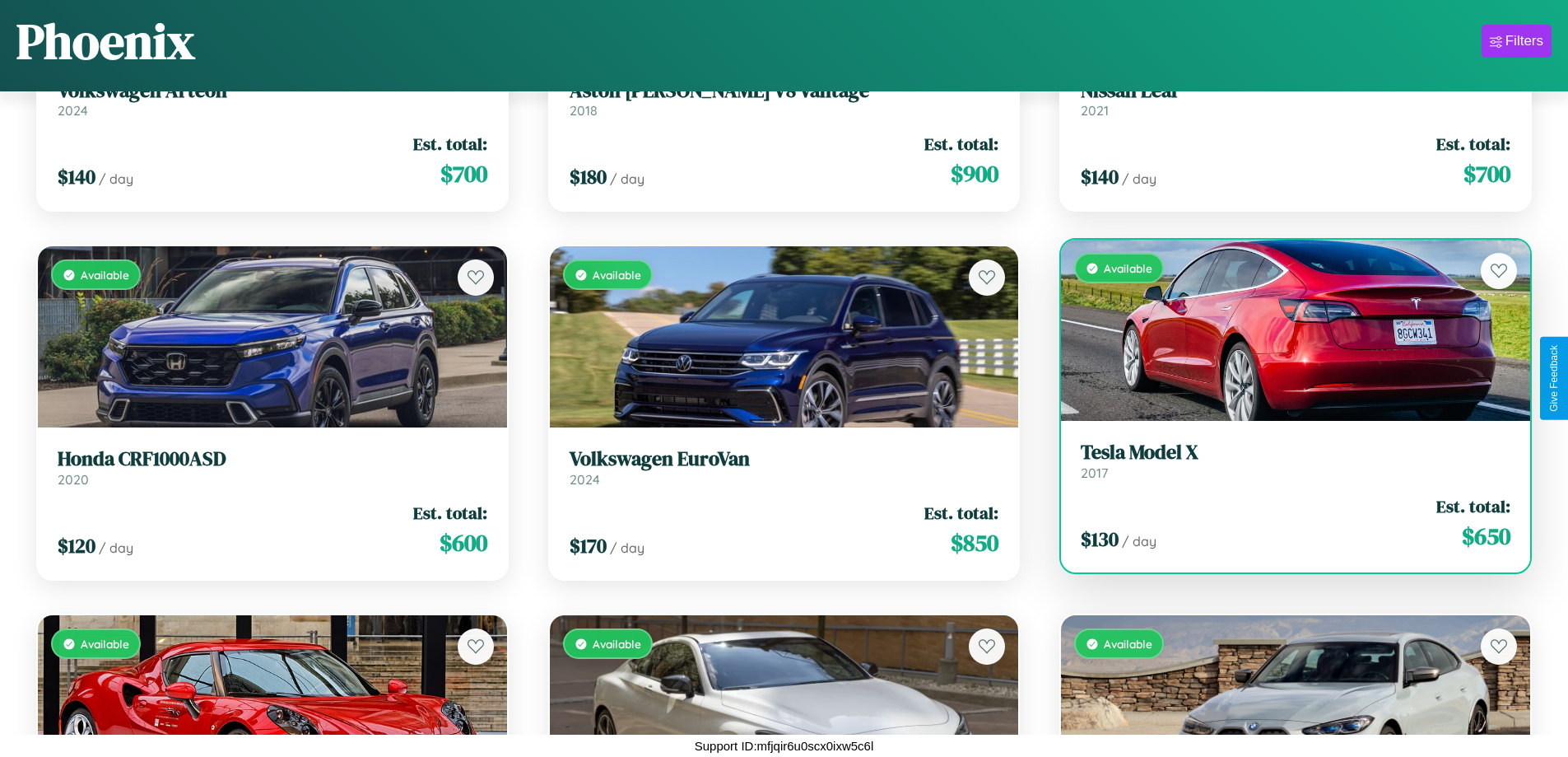
click at [1285, 464] on link "Tesla Model X 2017" at bounding box center [1295, 461] width 429 height 41
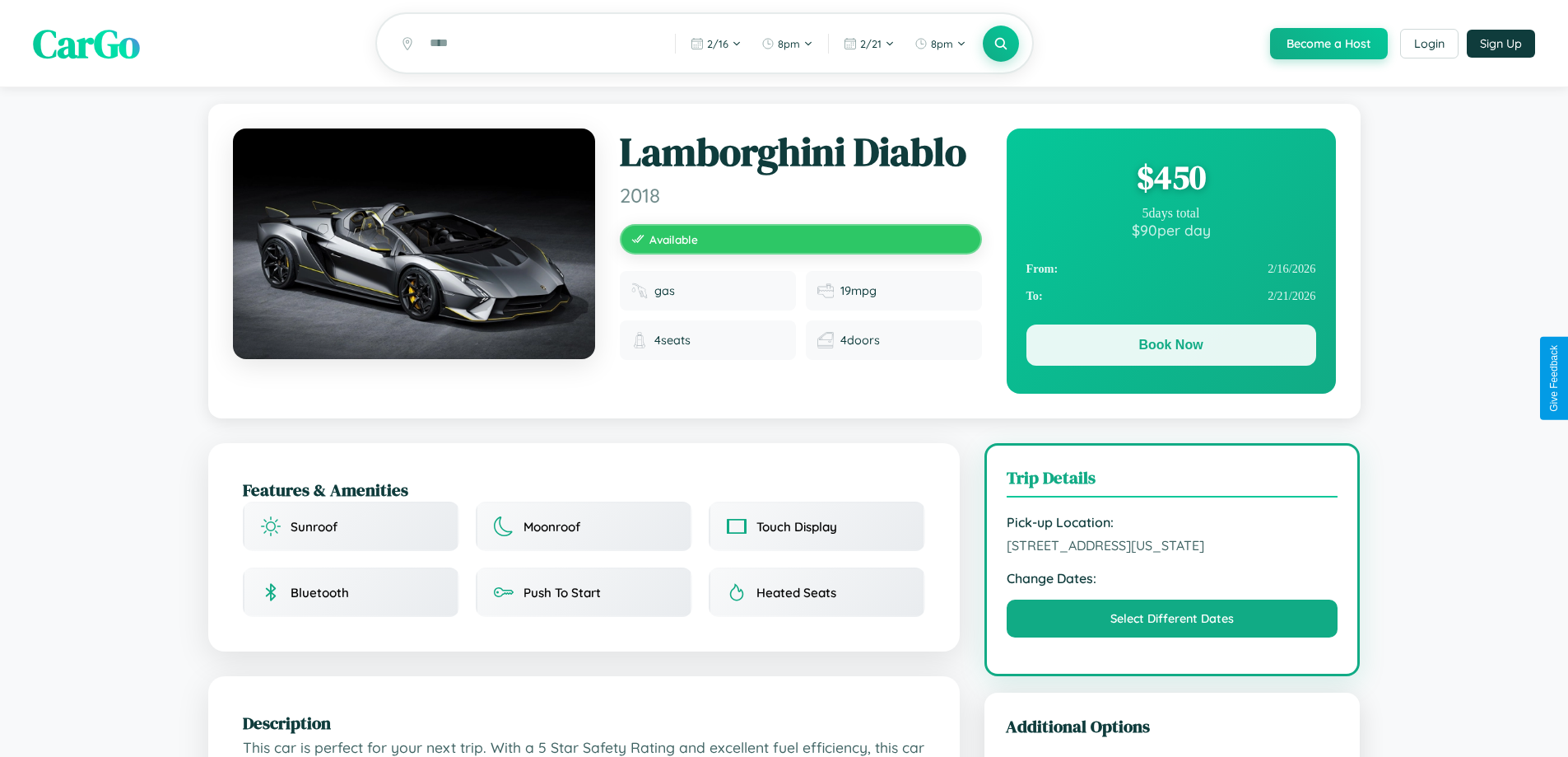
click at [1170, 349] on button "Book Now" at bounding box center [1171, 345] width 290 height 41
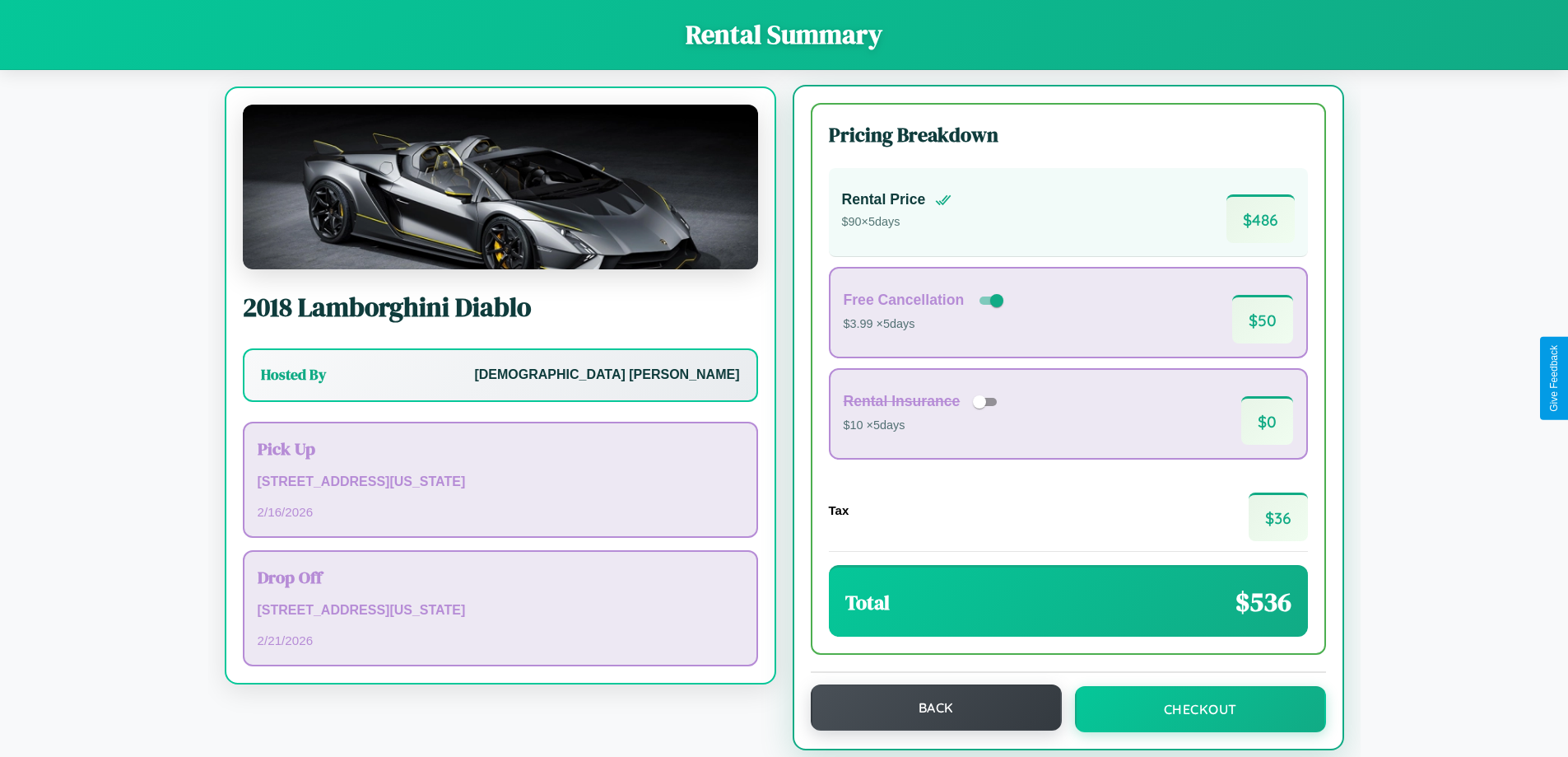
click at [928, 708] on button "Back" at bounding box center [936, 708] width 251 height 46
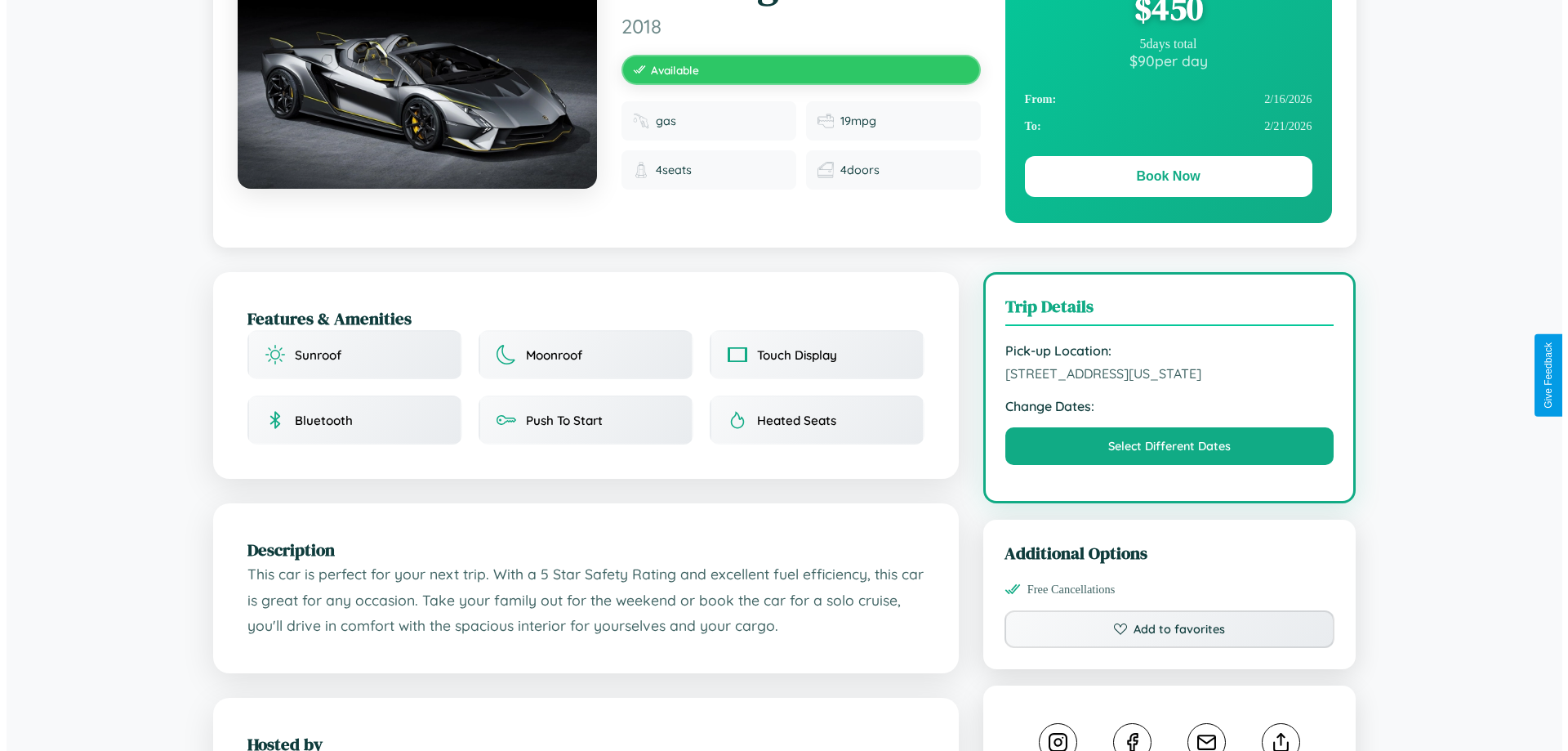
scroll to position [424, 0]
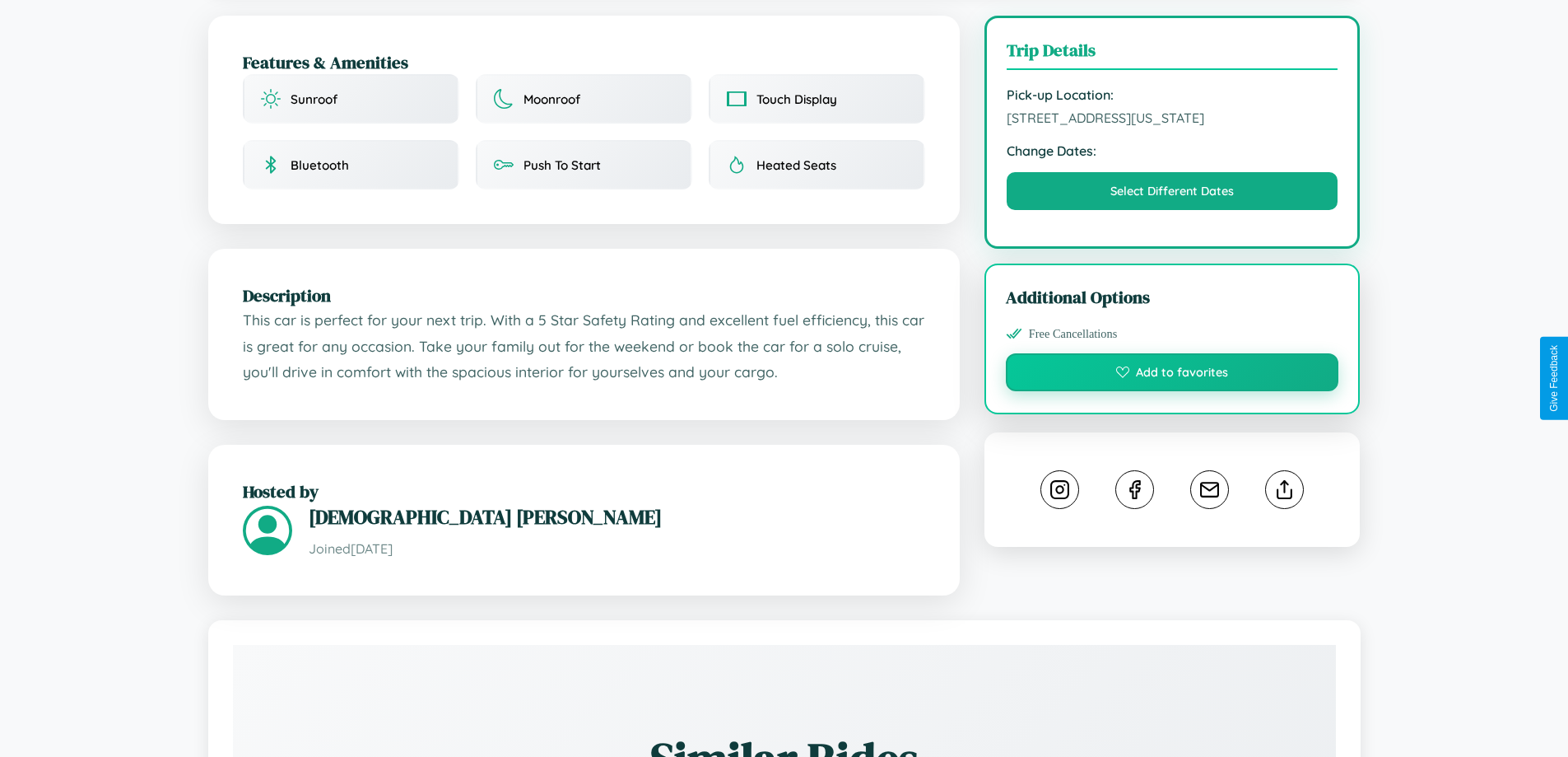
click at [1172, 375] on button "Add to favorites" at bounding box center [1173, 371] width 333 height 38
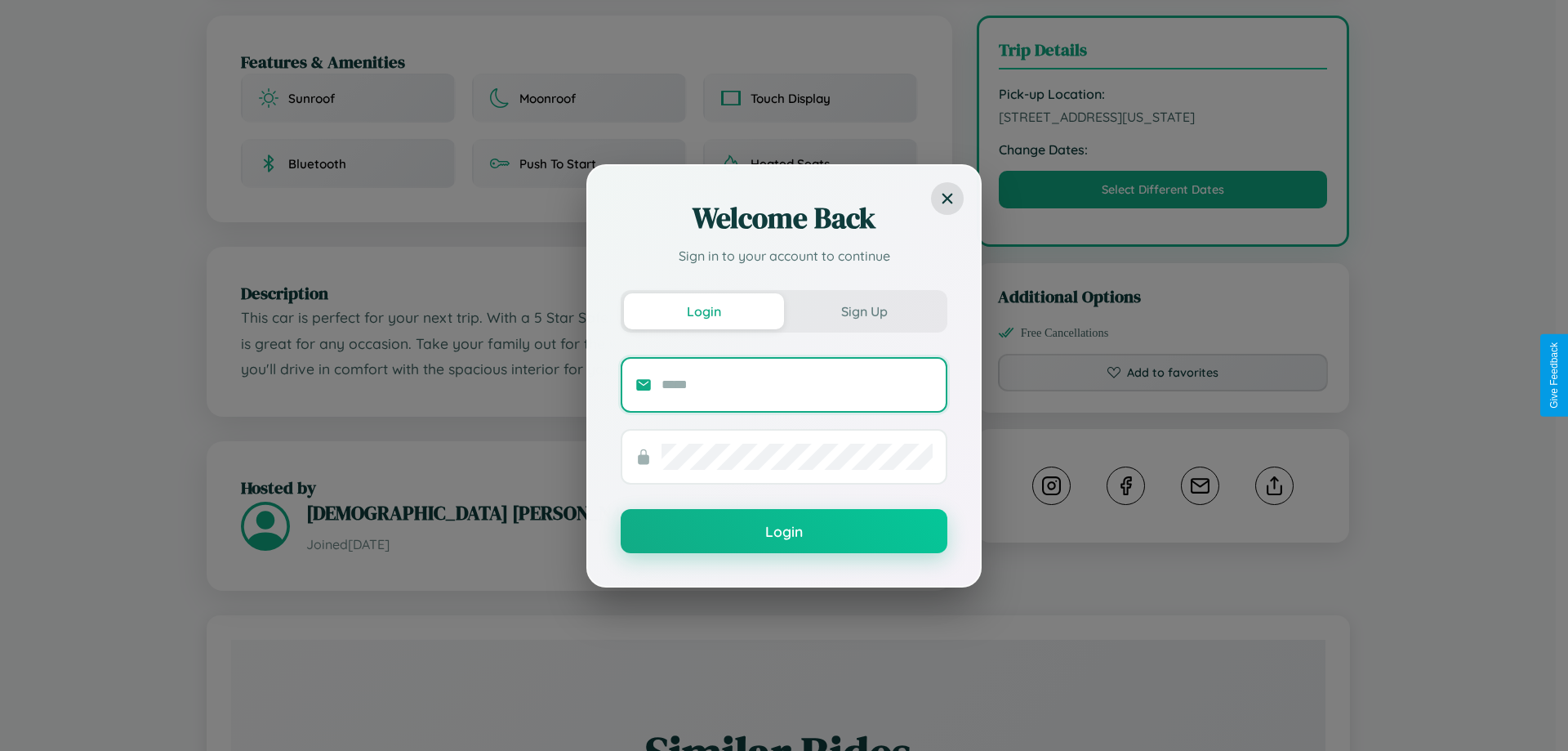
click at [797, 384] on input "text" at bounding box center [797, 385] width 271 height 26
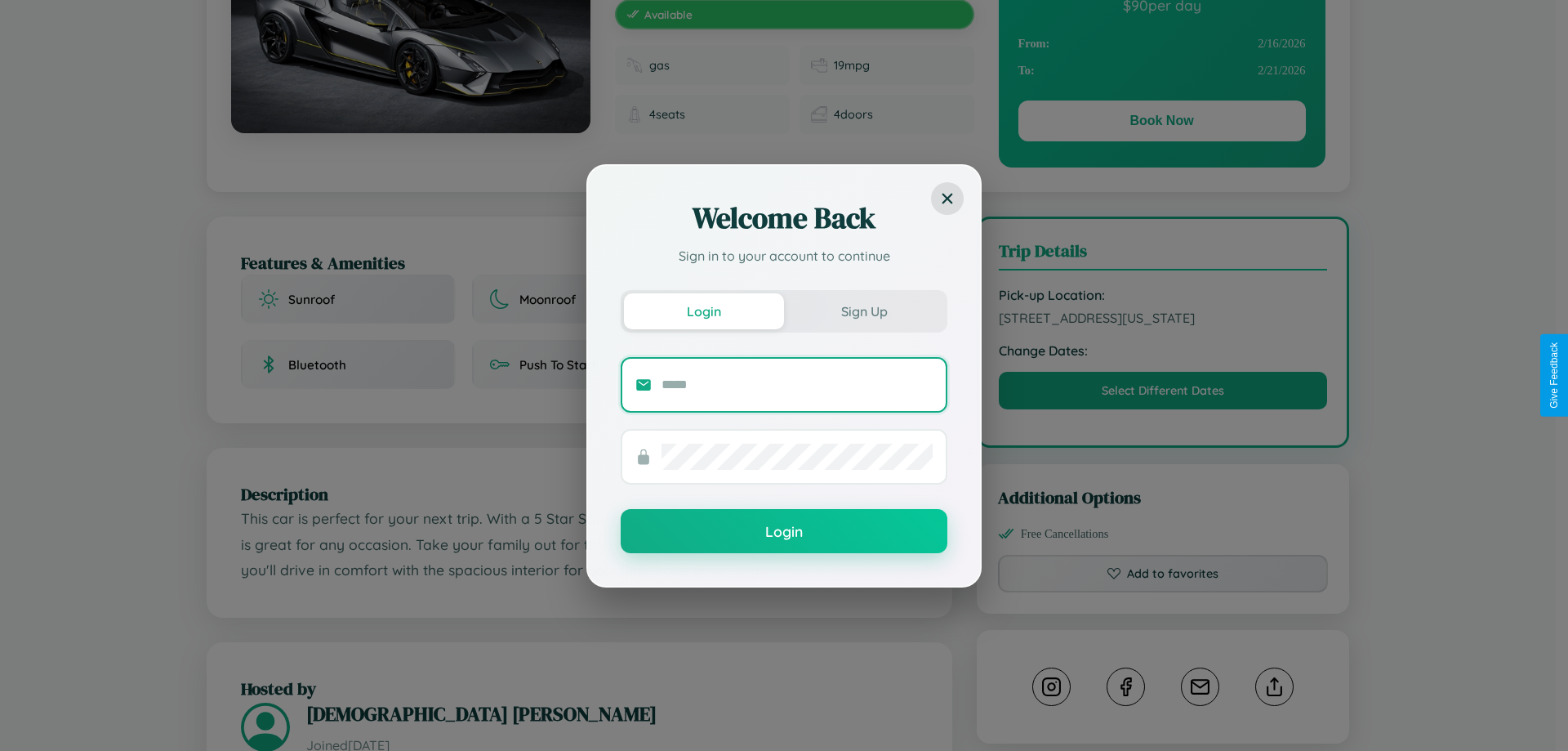
scroll to position [168, 0]
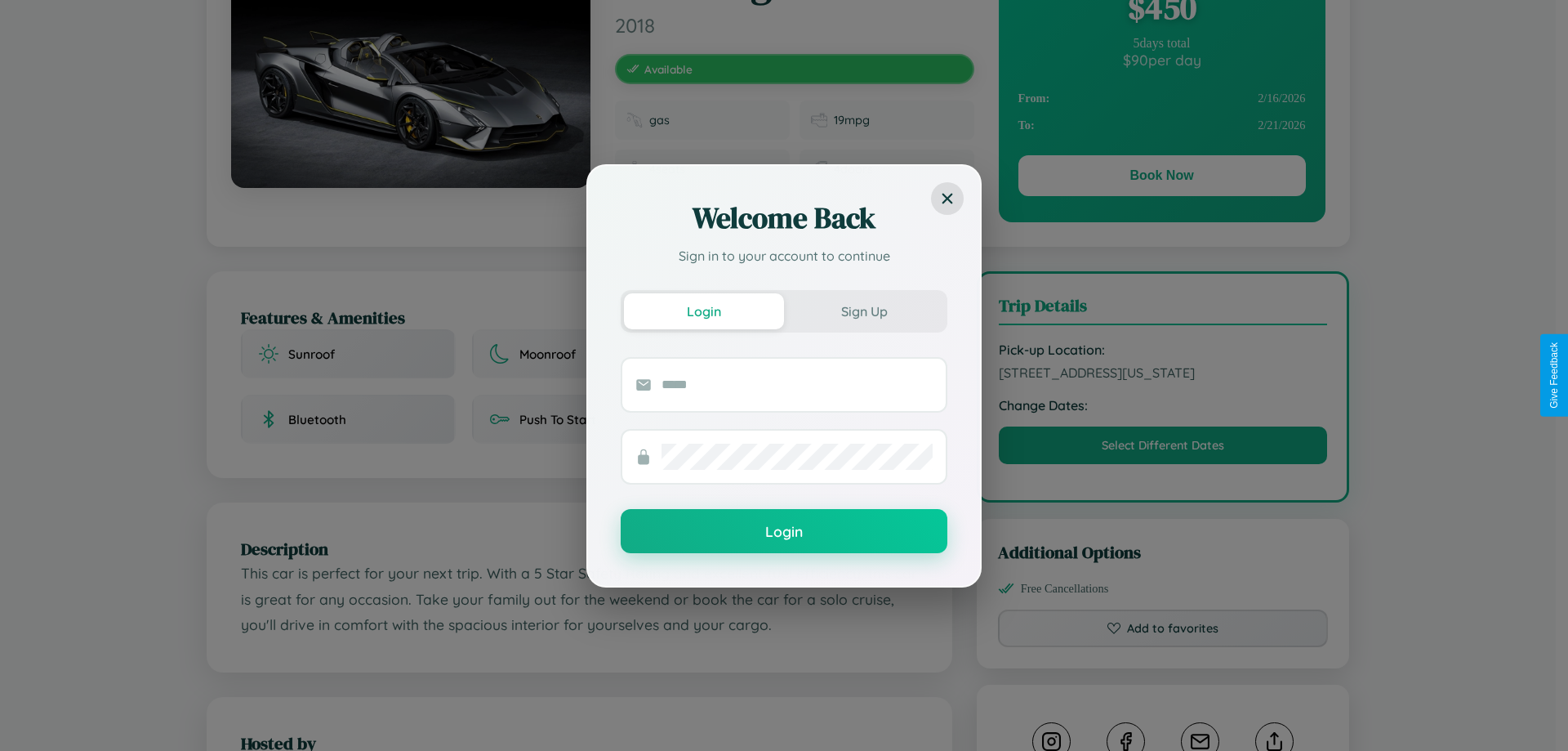
click at [1163, 375] on div "Welcome Back Sign in to your account to continue Login Sign Up Login" at bounding box center [784, 376] width 1568 height 751
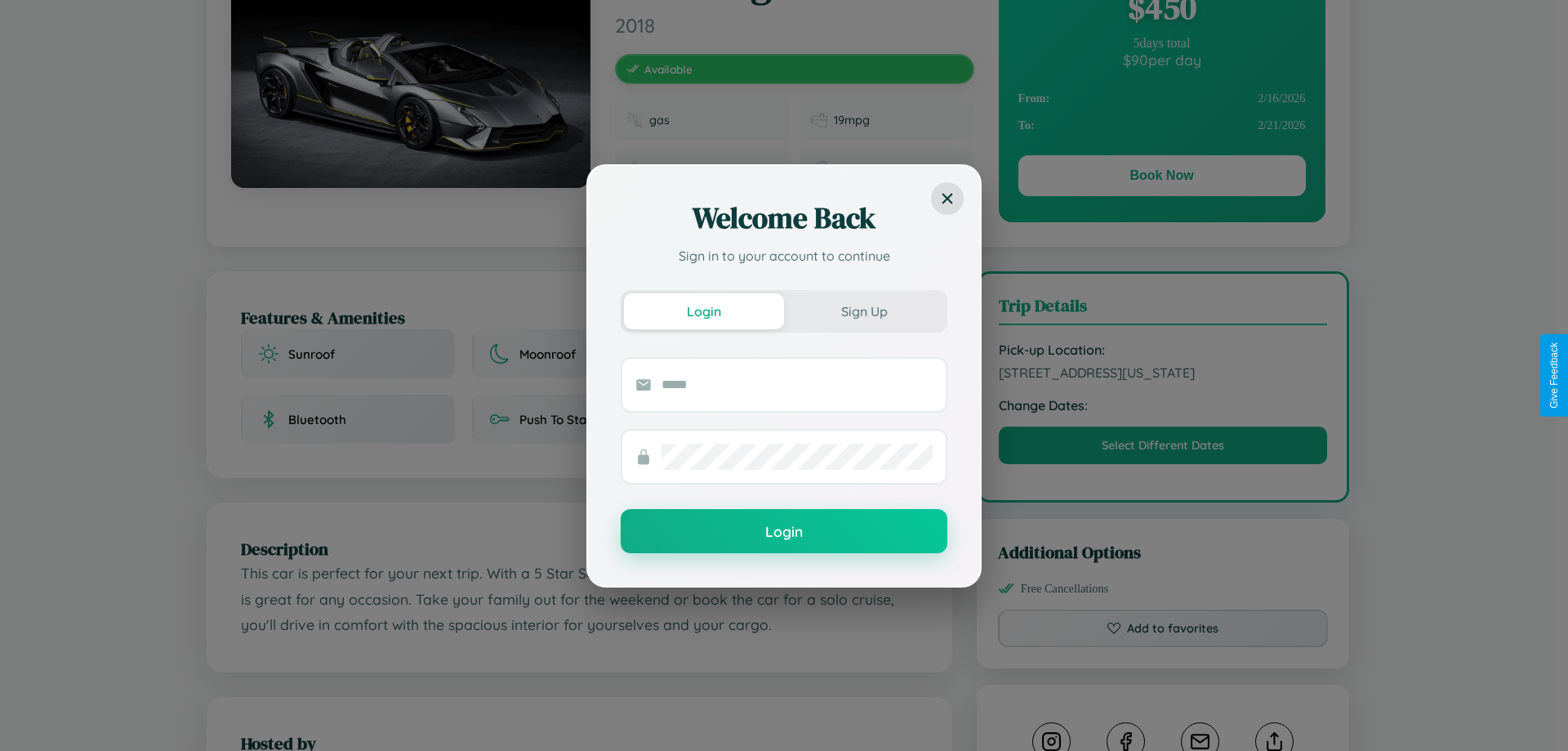
click at [1163, 375] on div "Welcome Back Sign in to your account to continue Login Sign Up Login" at bounding box center [784, 376] width 1568 height 751
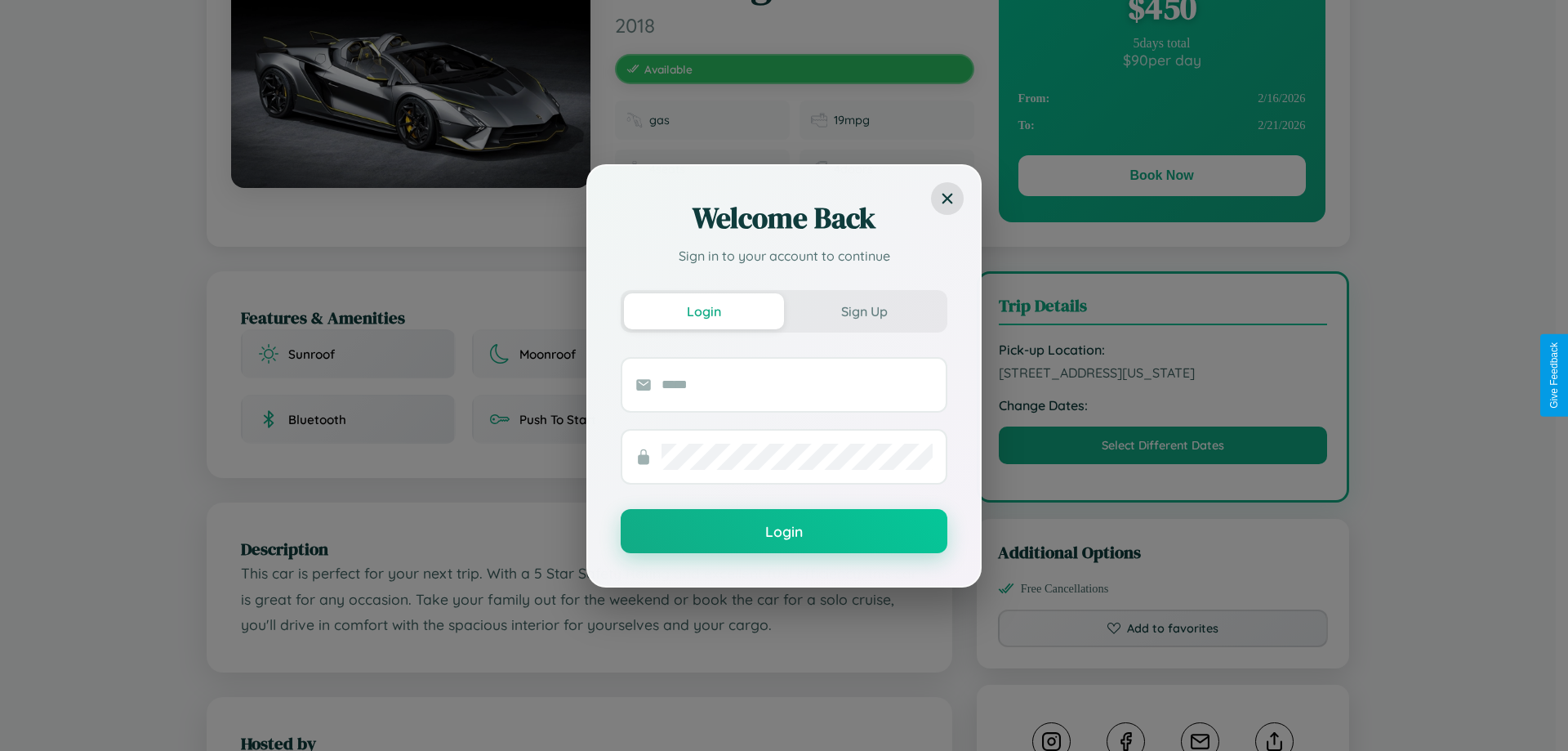
click at [1163, 375] on div "Welcome Back Sign in to your account to continue Login Sign Up Login" at bounding box center [784, 376] width 1568 height 751
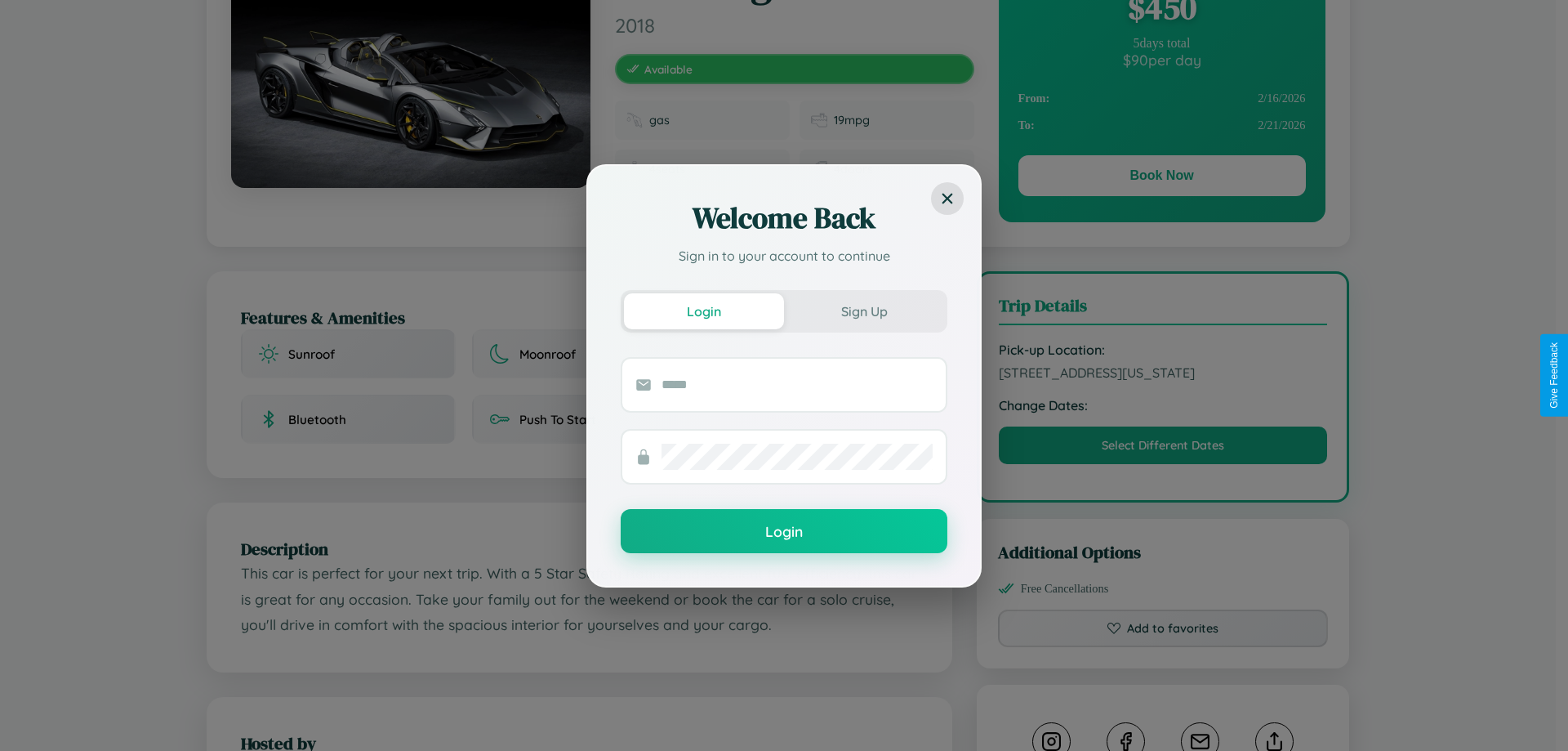
click at [1163, 375] on div "Welcome Back Sign in to your account to continue Login Sign Up Login" at bounding box center [784, 376] width 1568 height 751
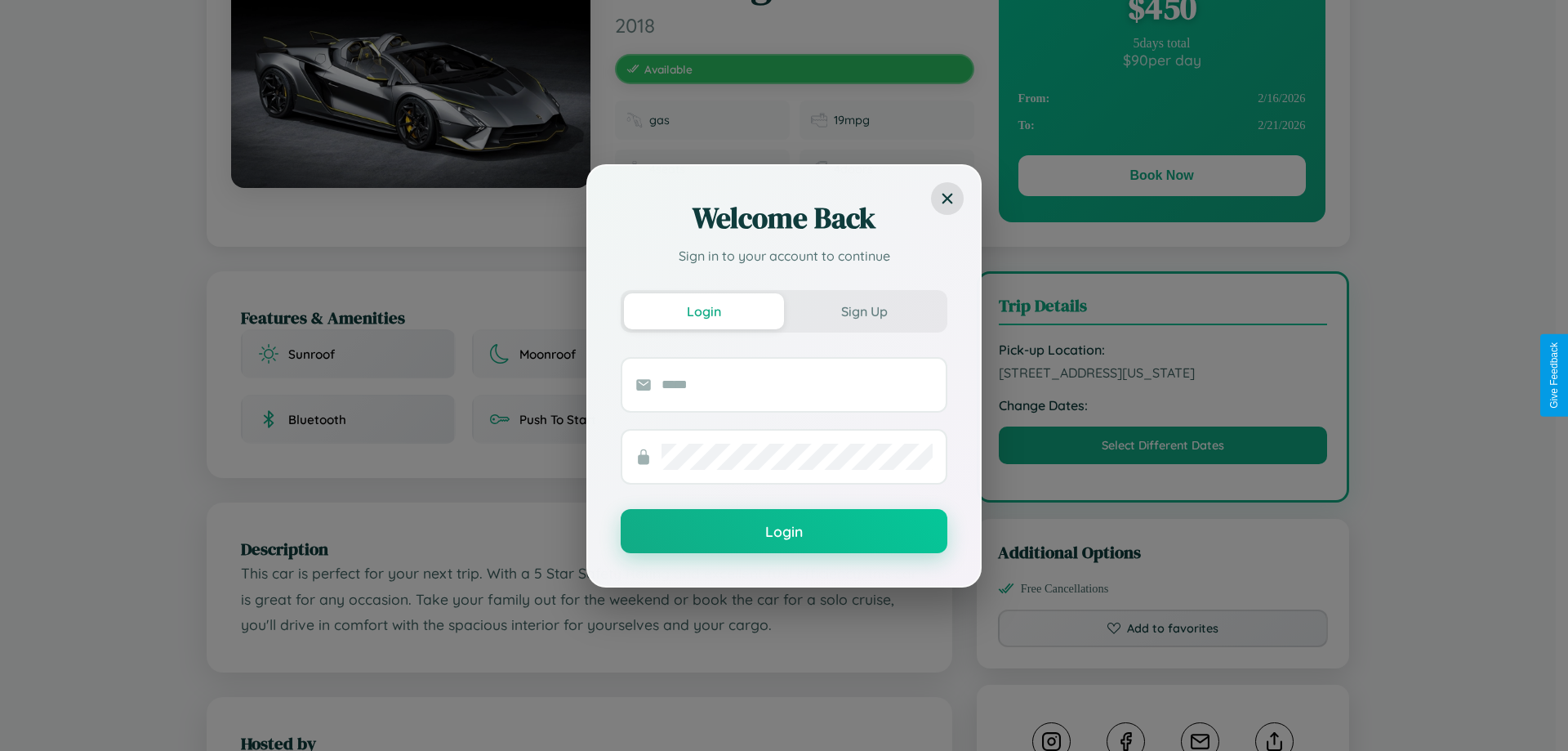
click at [1163, 375] on div "Welcome Back Sign in to your account to continue Login Sign Up Login" at bounding box center [784, 376] width 1568 height 751
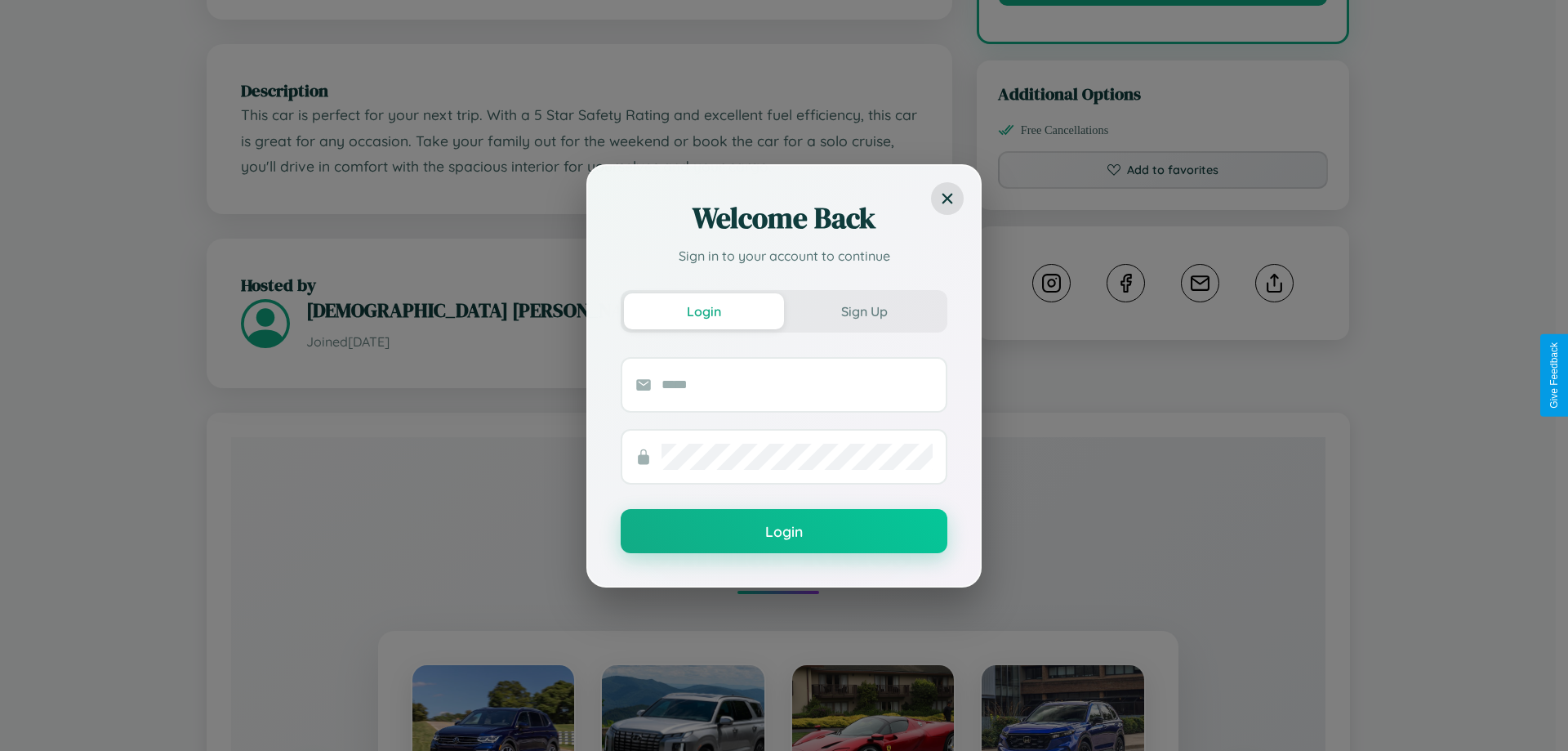
scroll to position [958, 0]
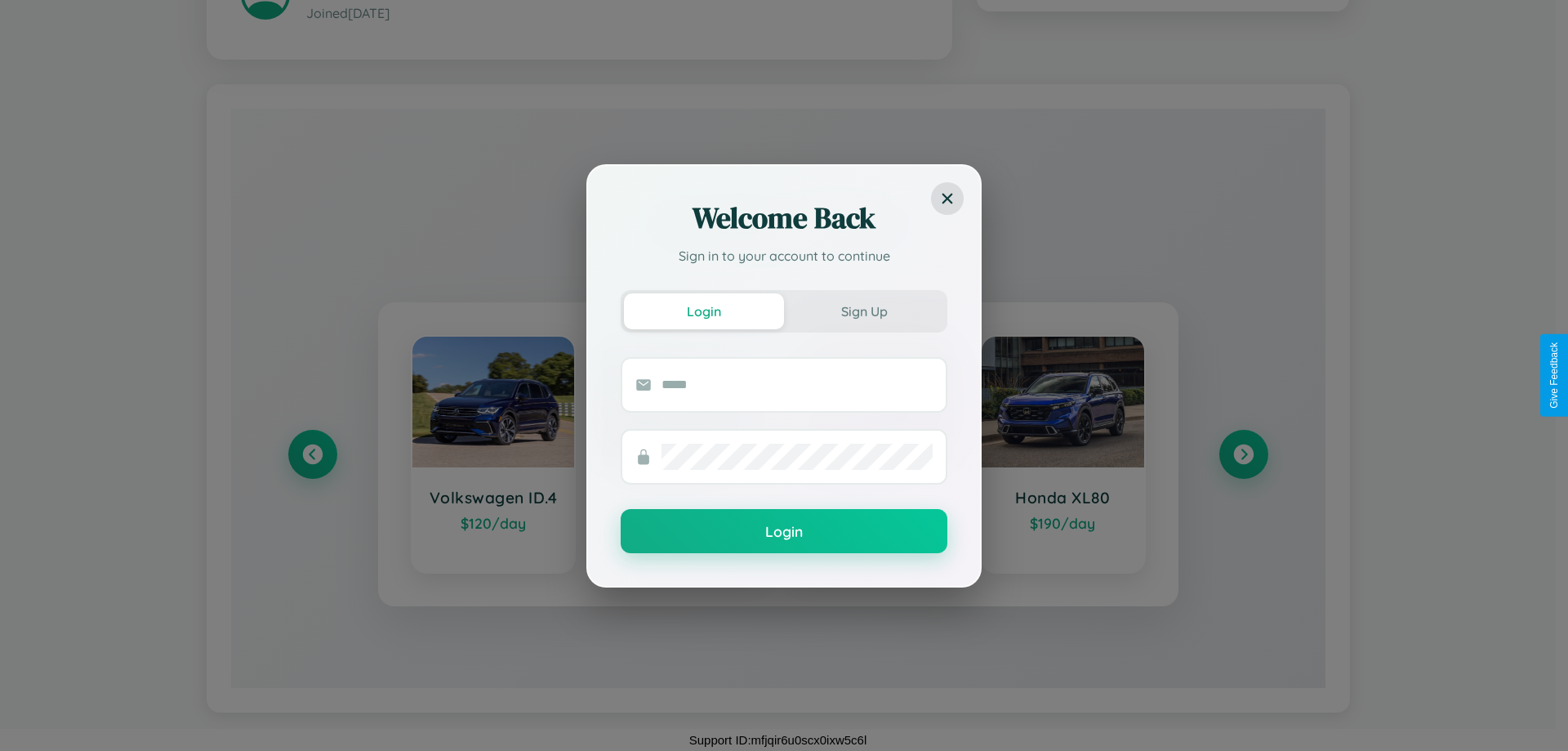
click at [1243, 453] on div "Welcome Back Sign in to your account to continue Login Sign Up Login" at bounding box center [784, 376] width 1568 height 751
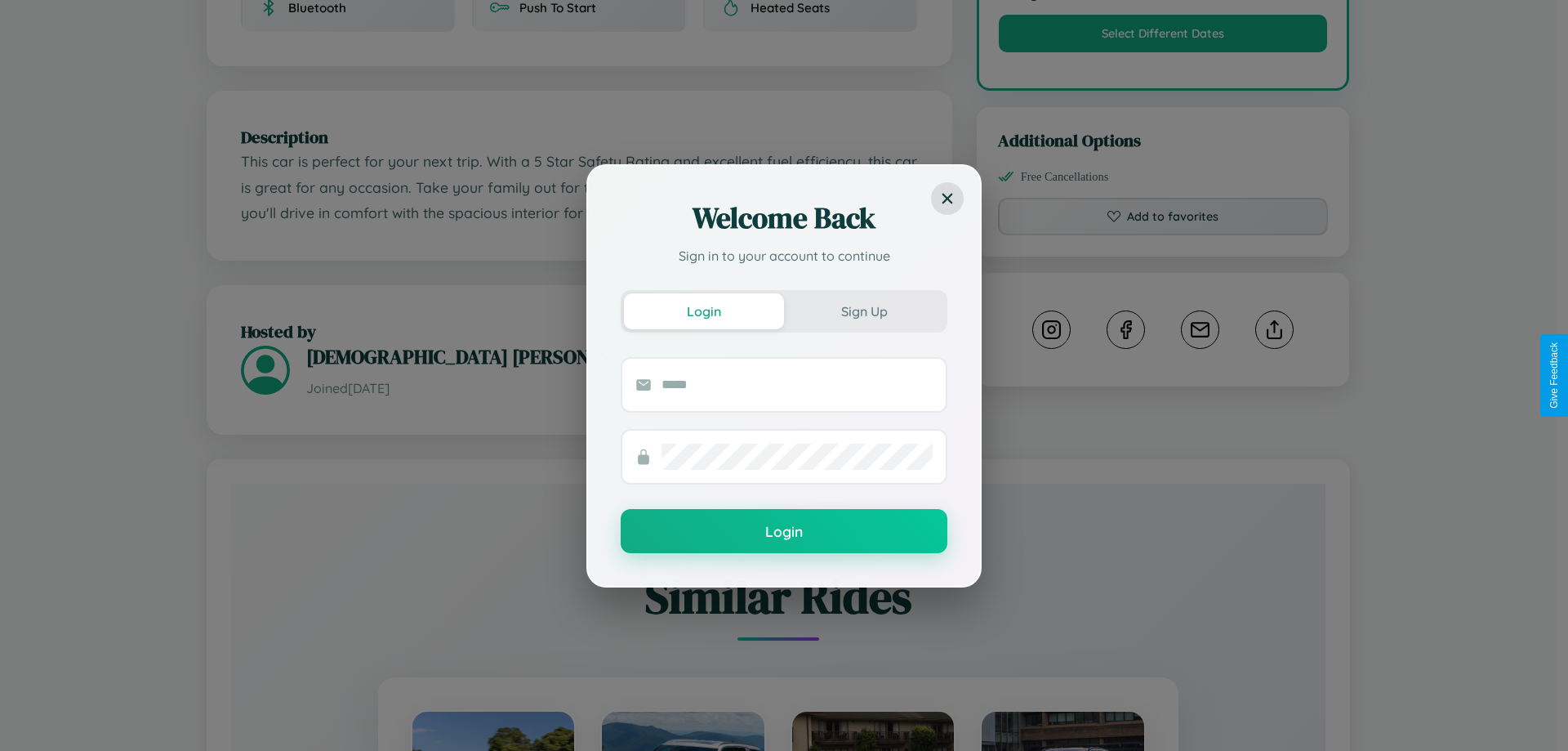
scroll to position [0, 0]
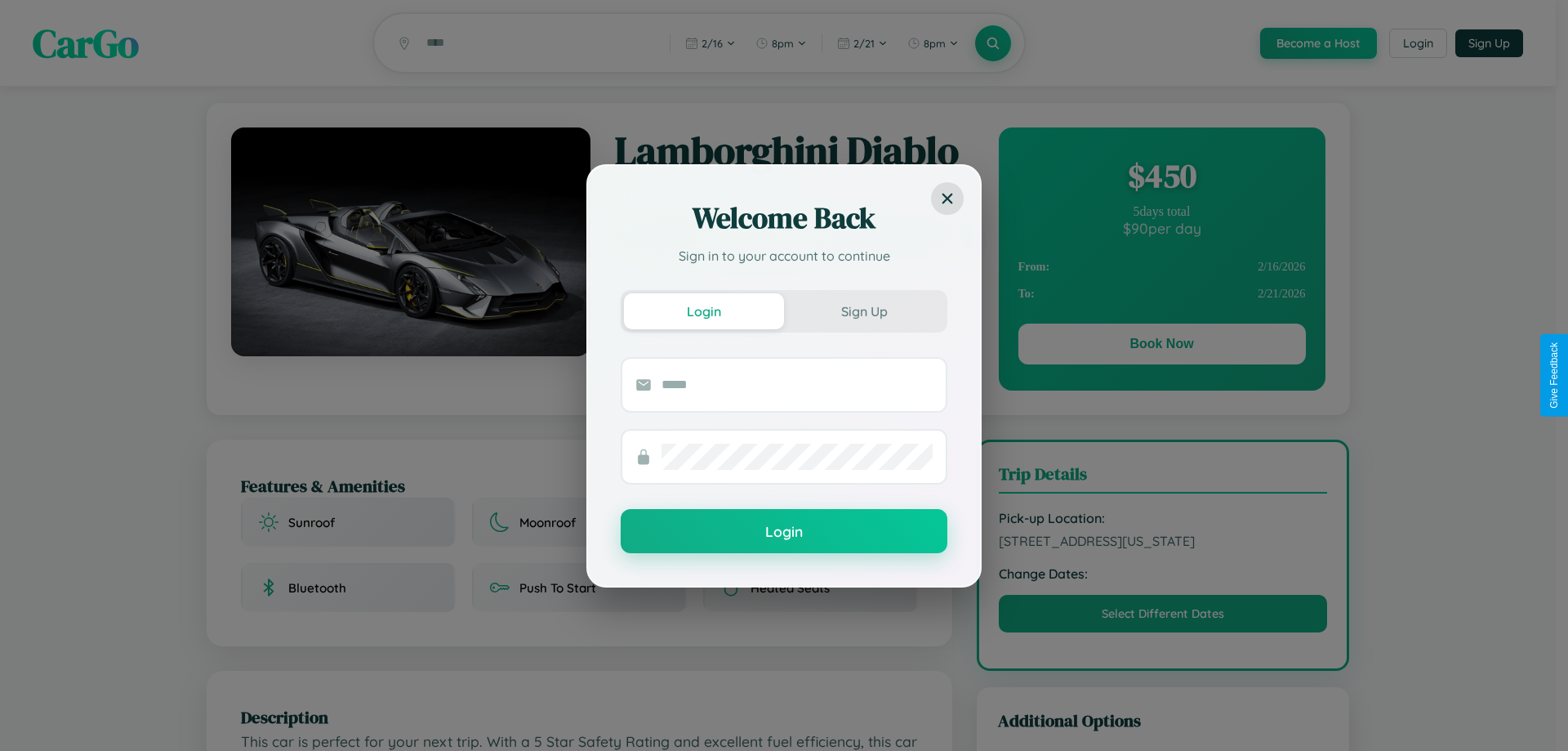
click at [1161, 347] on div "Welcome Back Sign in to your account to continue Login Sign Up Login" at bounding box center [784, 376] width 1568 height 751
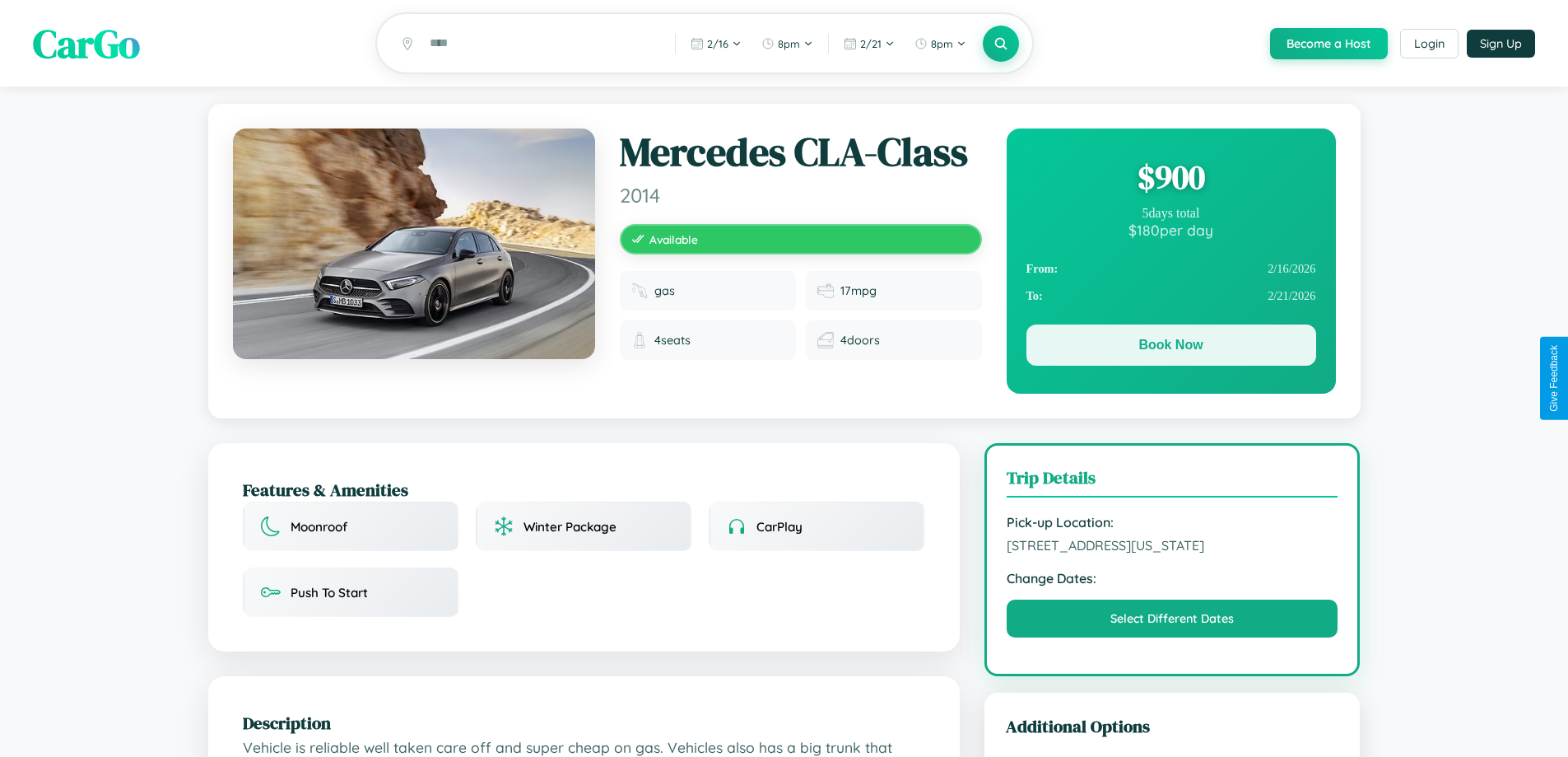
click at [1170, 348] on button "Book Now" at bounding box center [1171, 345] width 290 height 41
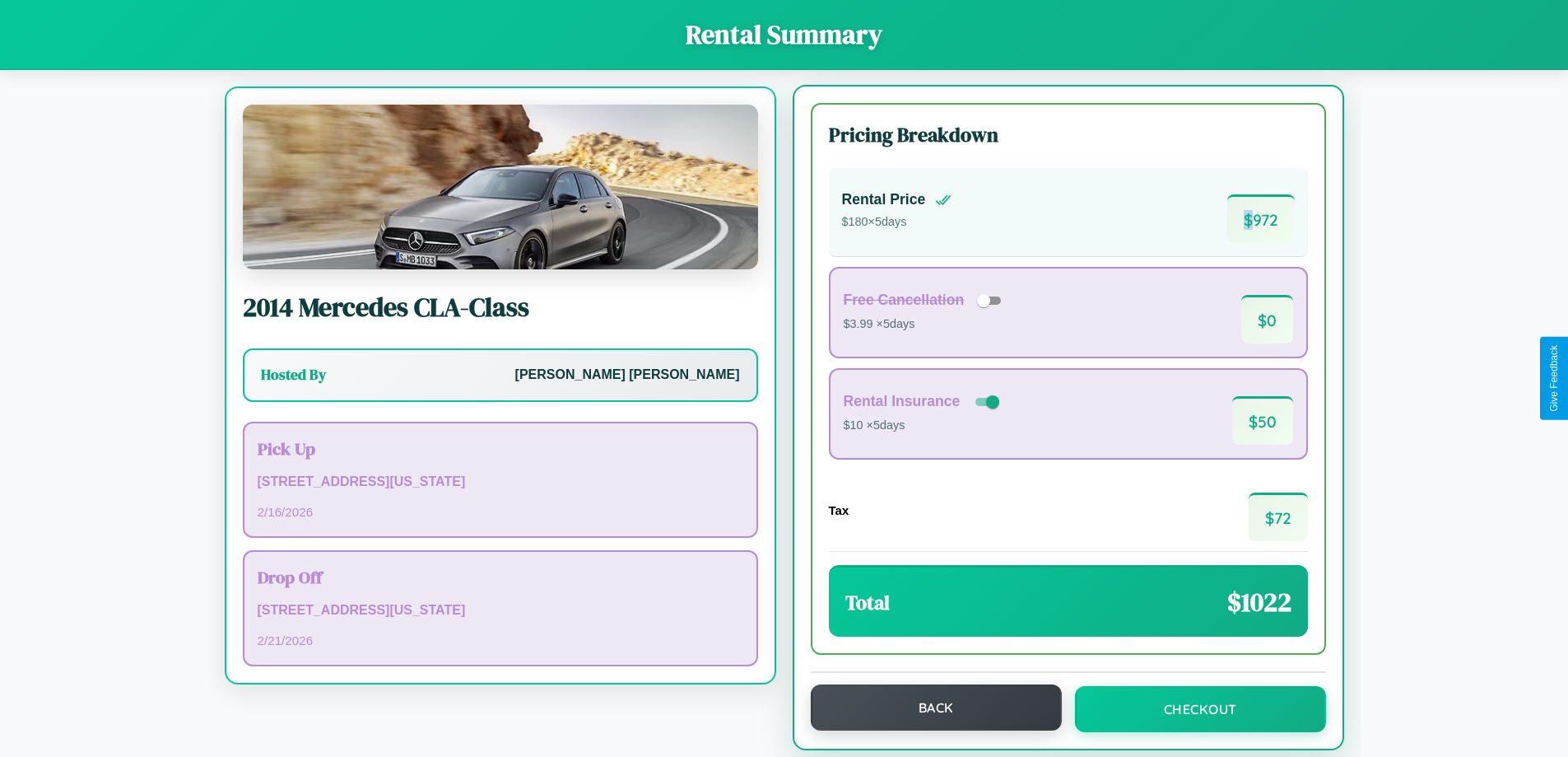
click at [928, 708] on button "Back" at bounding box center [936, 708] width 251 height 46
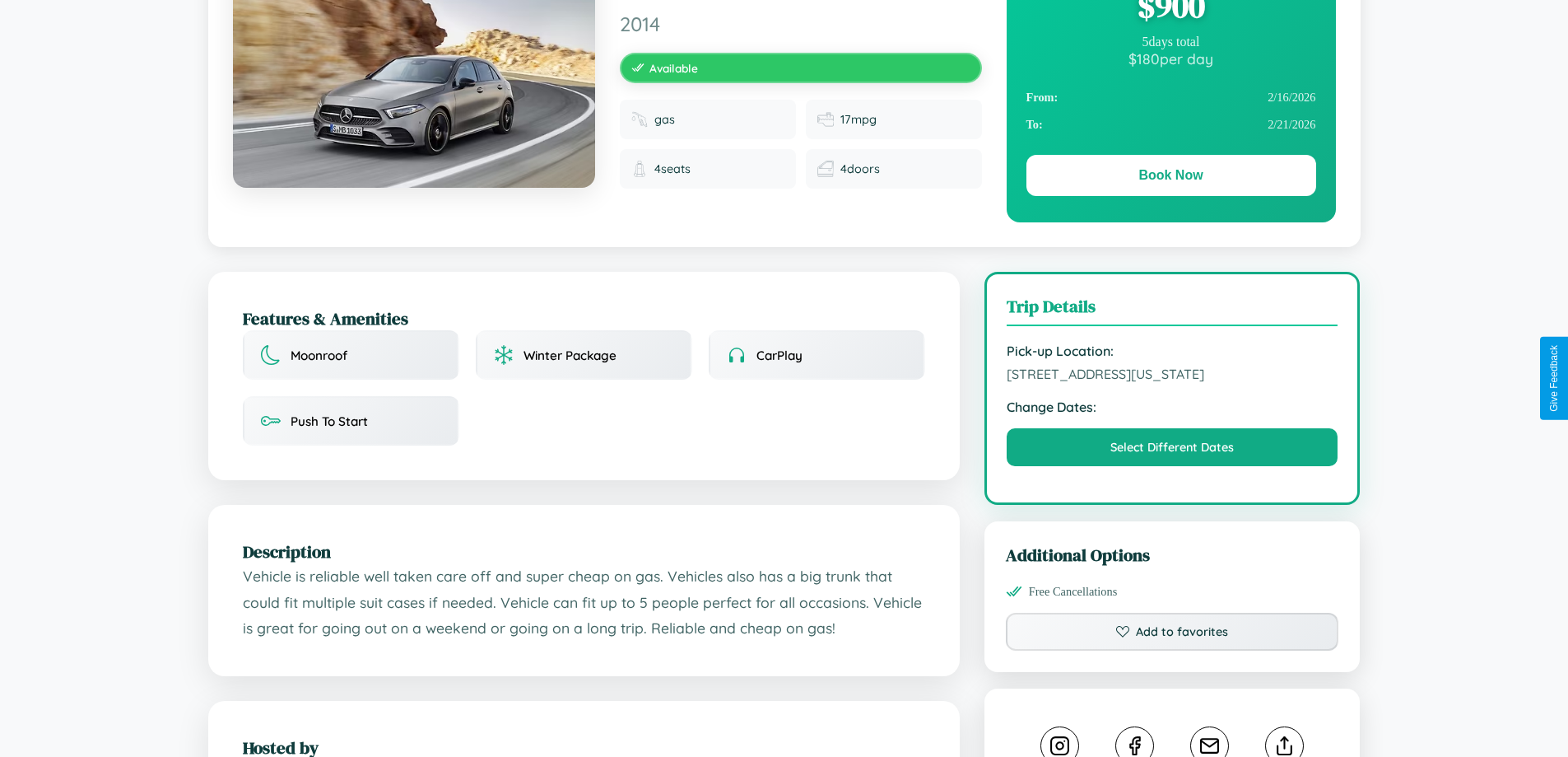
scroll to position [558, 0]
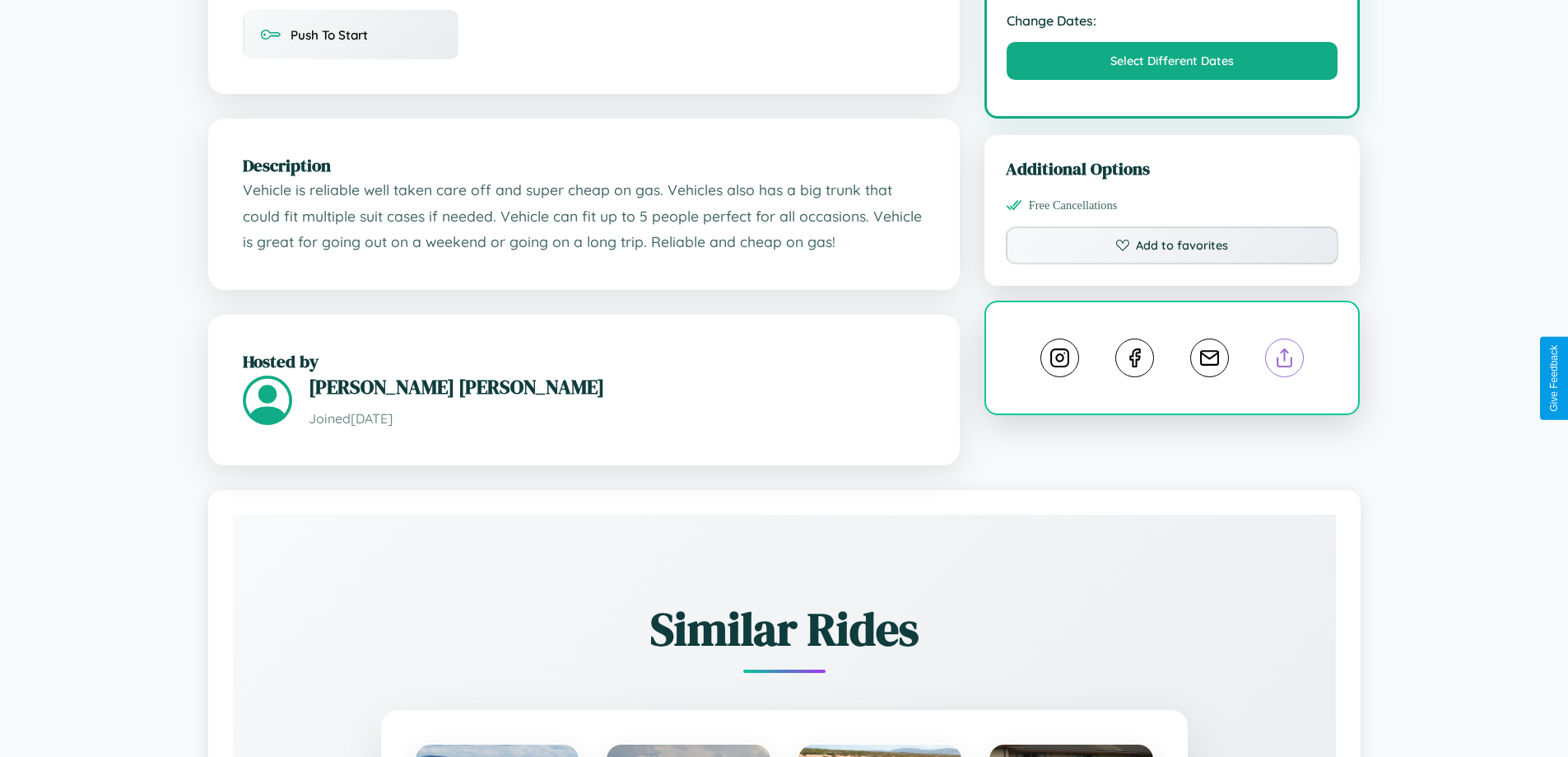
click at [1285, 361] on line at bounding box center [1285, 355] width 0 height 11
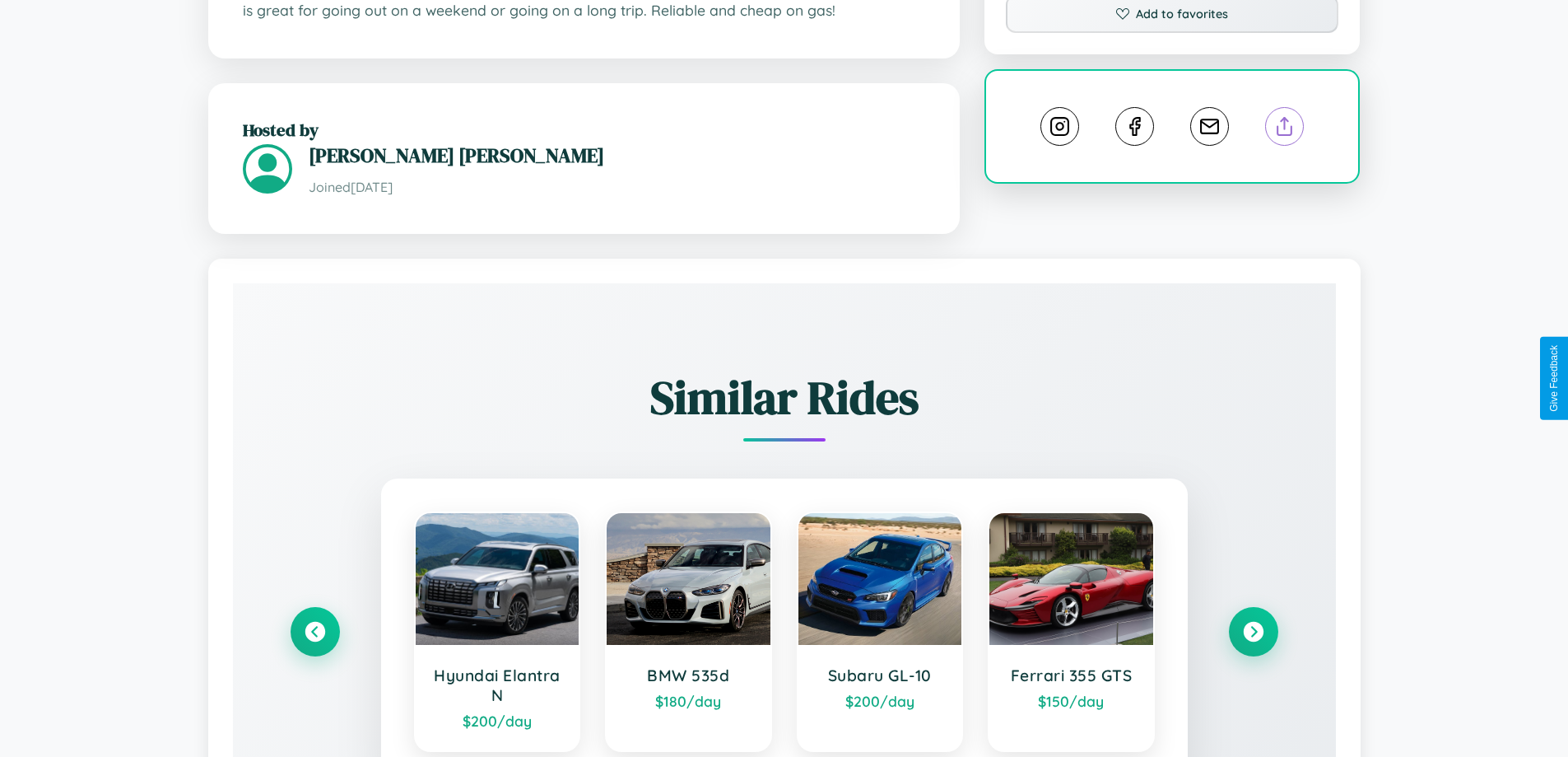
scroll to position [965, 0]
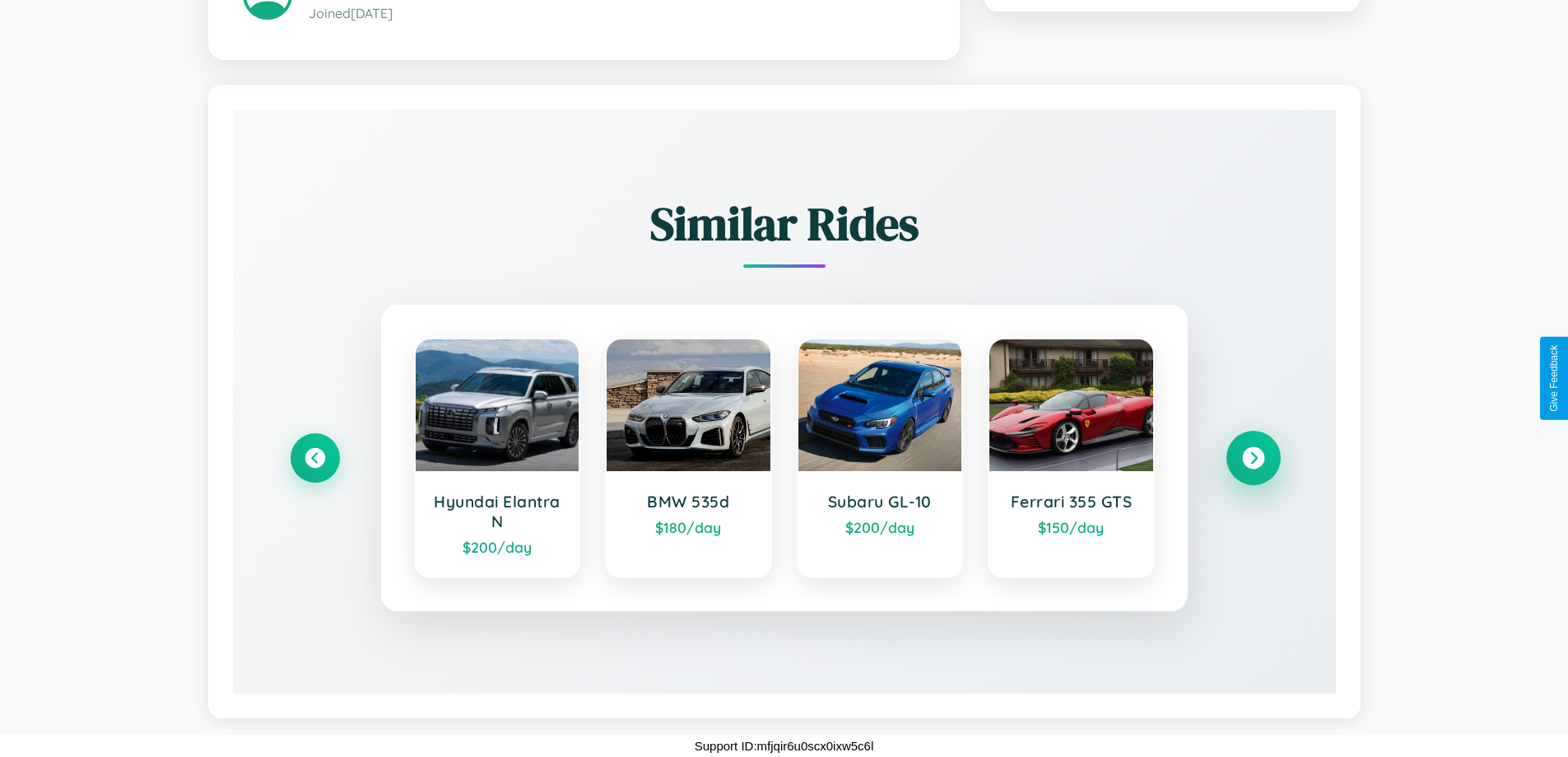
click at [1253, 457] on icon at bounding box center [1253, 457] width 22 height 22
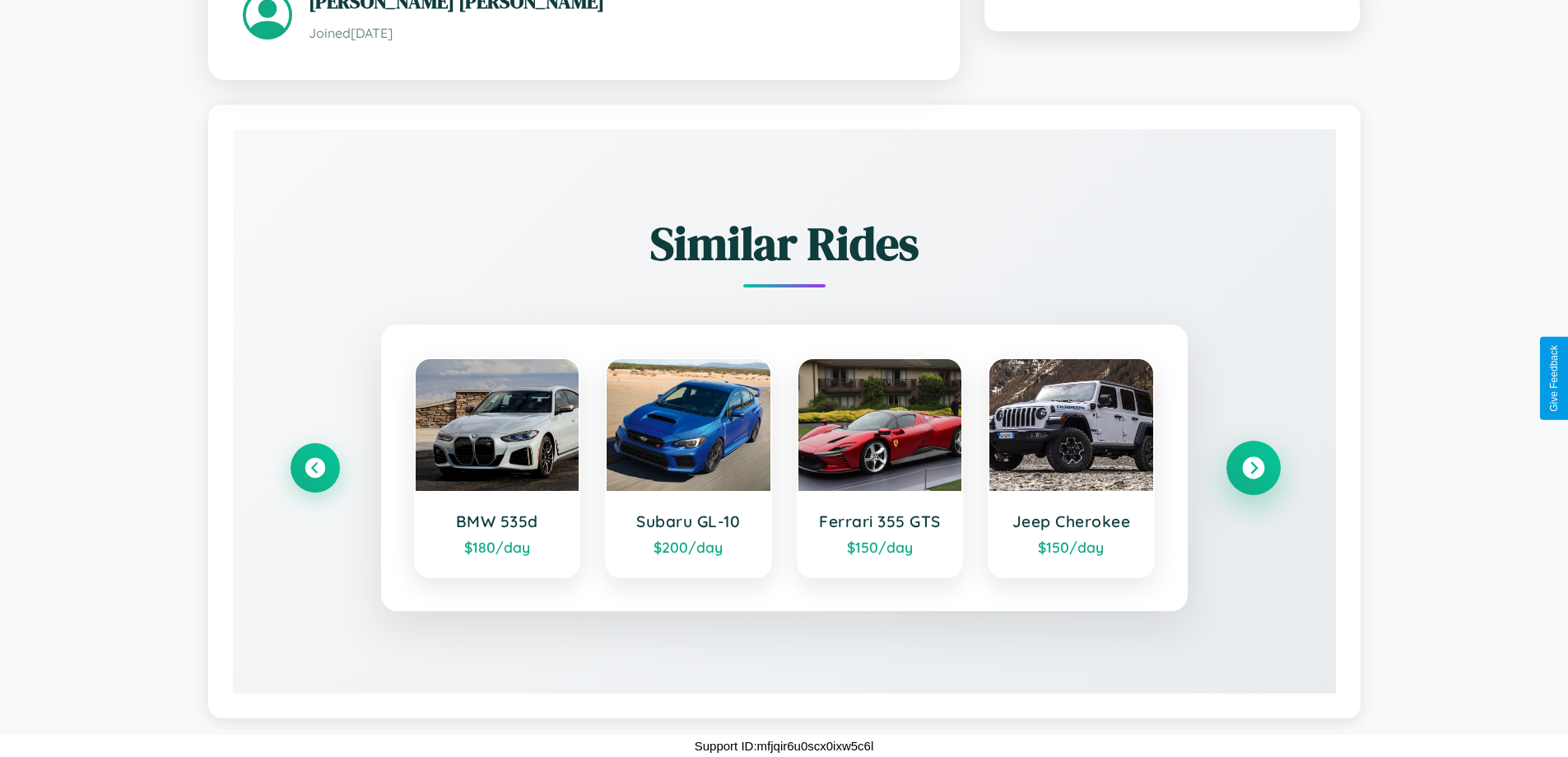
scroll to position [946, 0]
click at [1253, 467] on icon at bounding box center [1253, 467] width 22 height 22
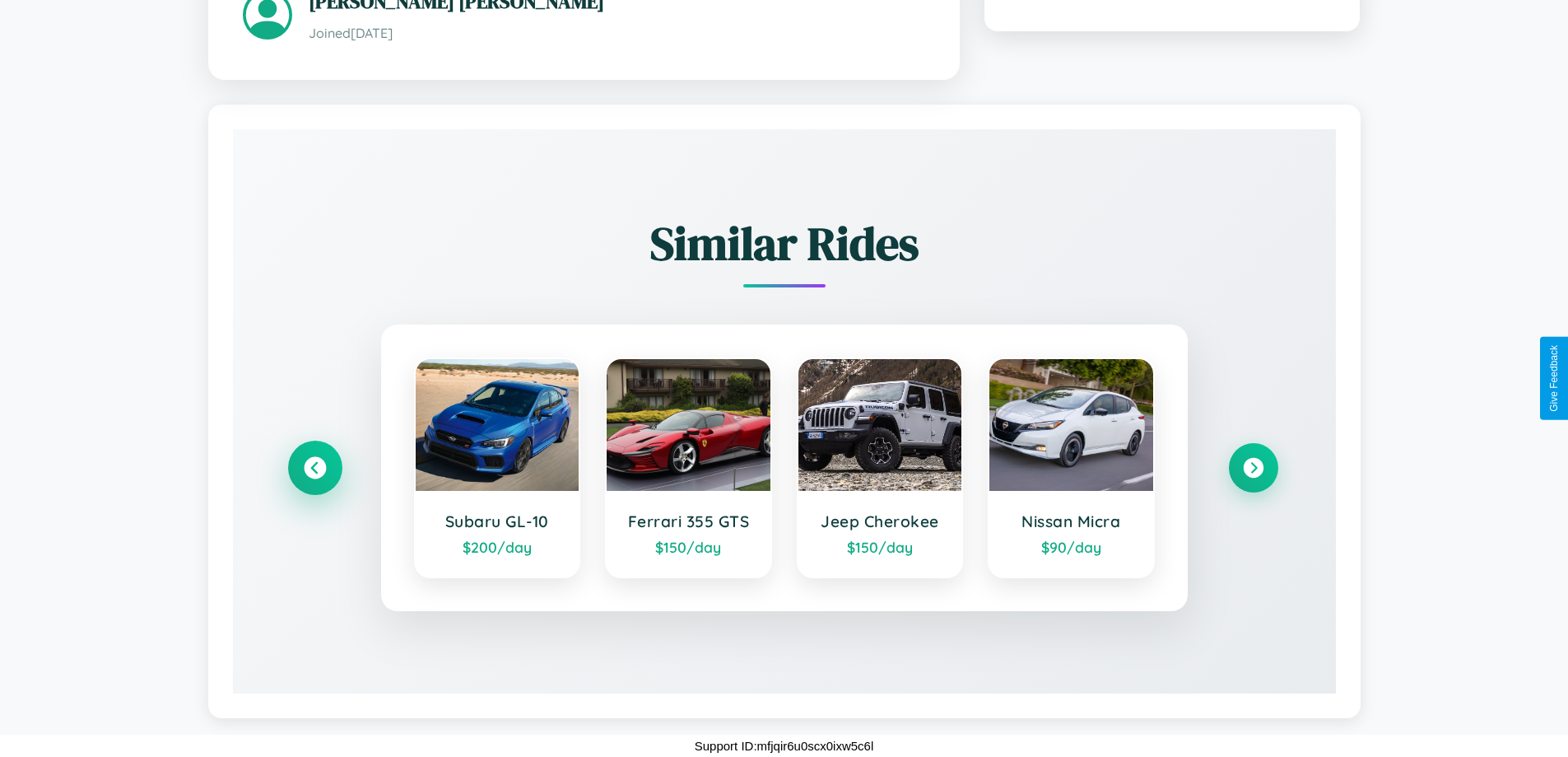
click at [315, 467] on icon at bounding box center [314, 467] width 22 height 22
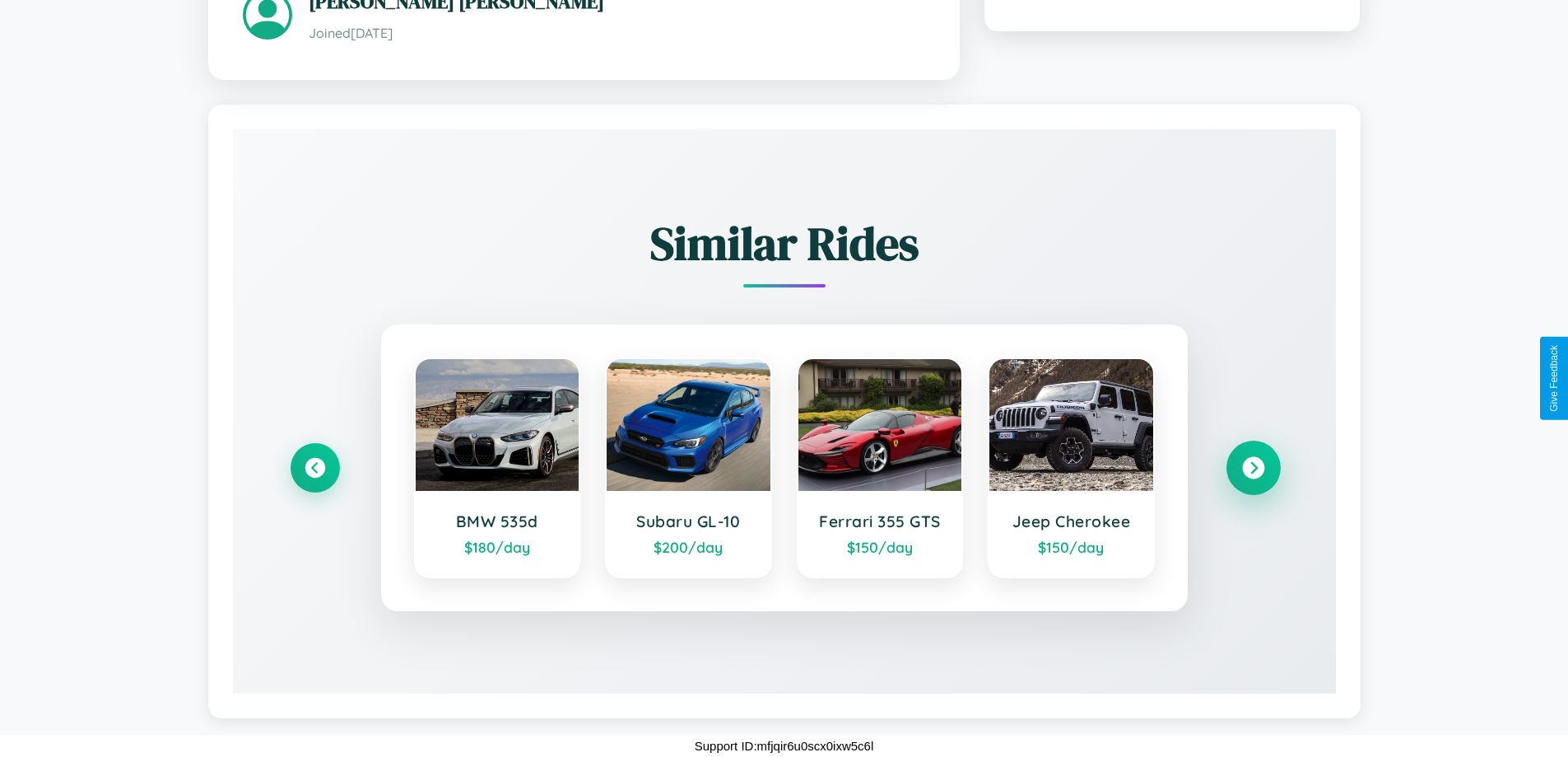
click at [1253, 467] on icon at bounding box center [1253, 467] width 22 height 22
